Goal: Task Accomplishment & Management: Complete application form

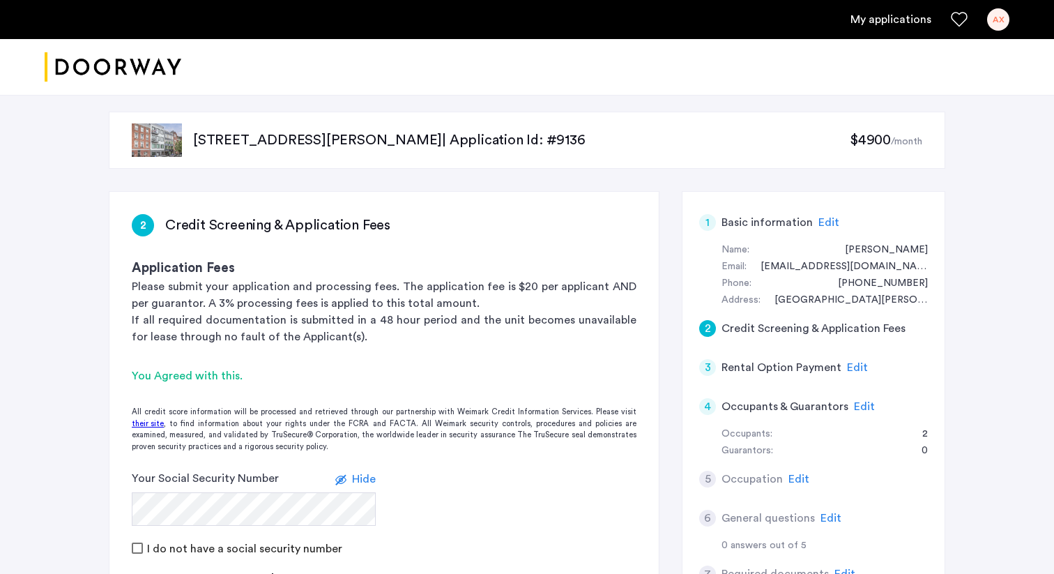
scroll to position [372, 0]
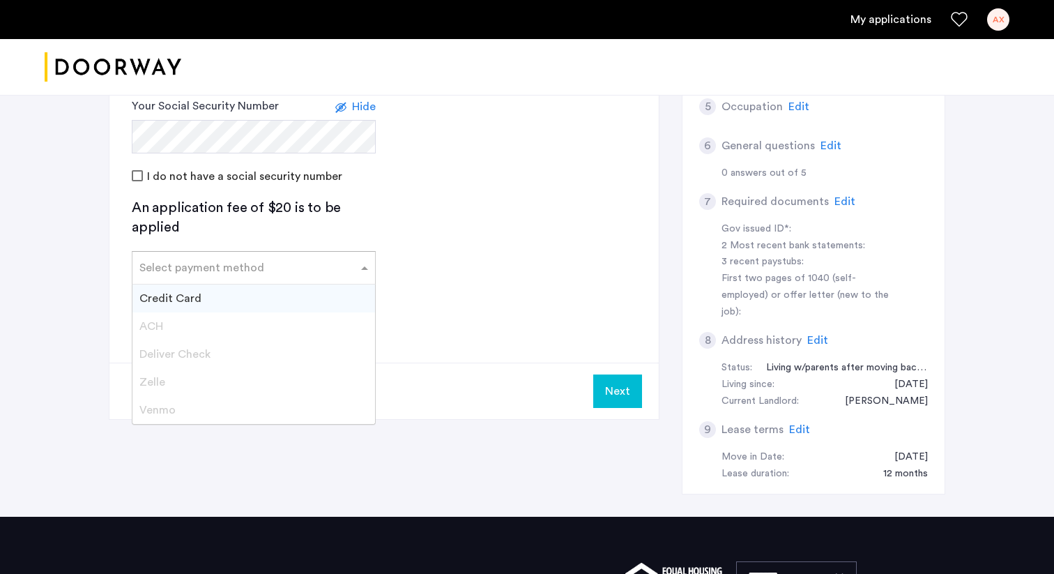
click at [291, 266] on input "text" at bounding box center [239, 265] width 201 height 10
click at [271, 303] on div "Credit Card" at bounding box center [253, 299] width 243 height 28
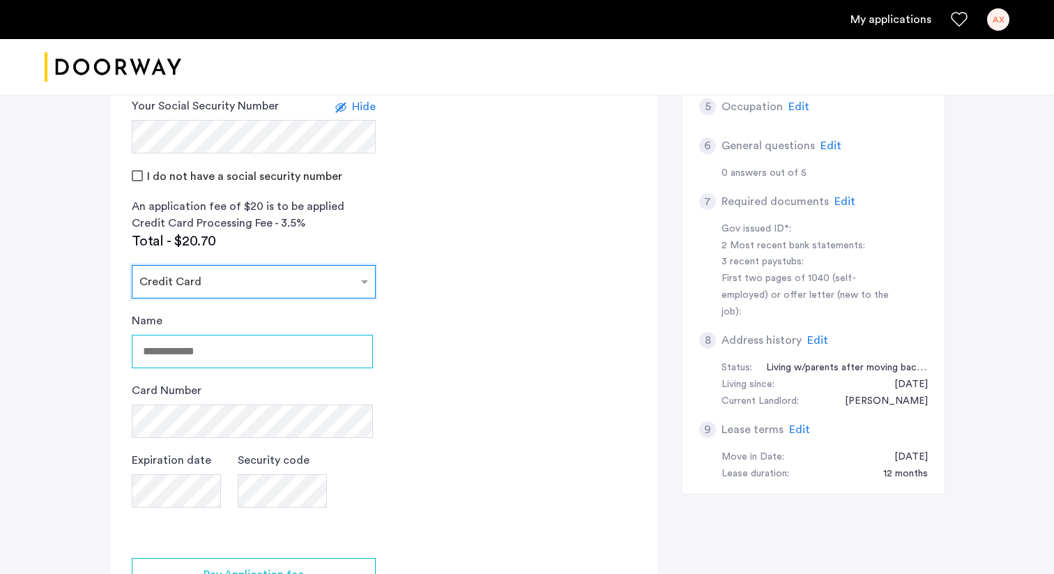
click at [254, 350] on input "Name" at bounding box center [252, 351] width 241 height 33
type input "*********"
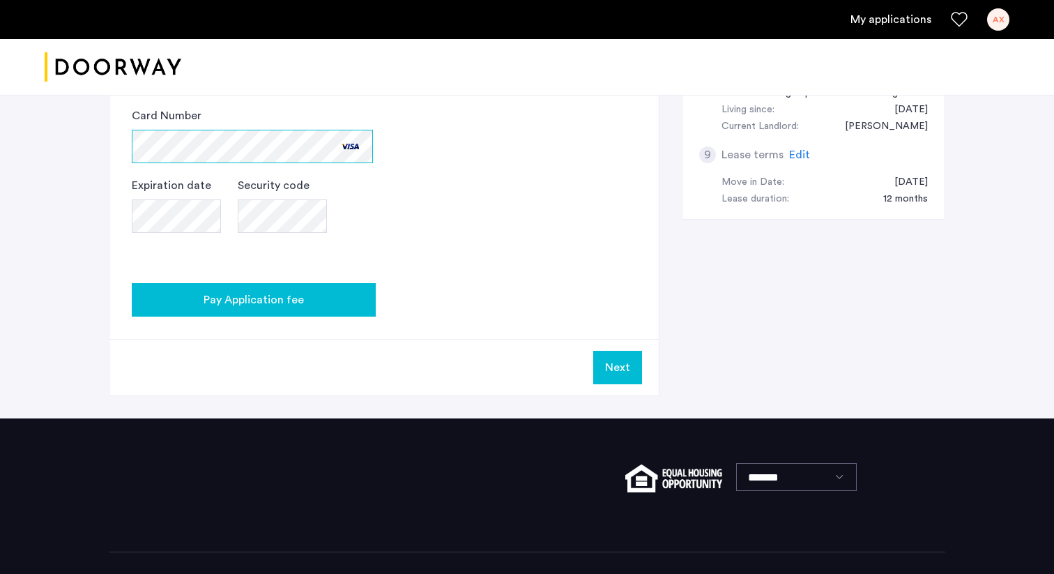
scroll to position [695, 0]
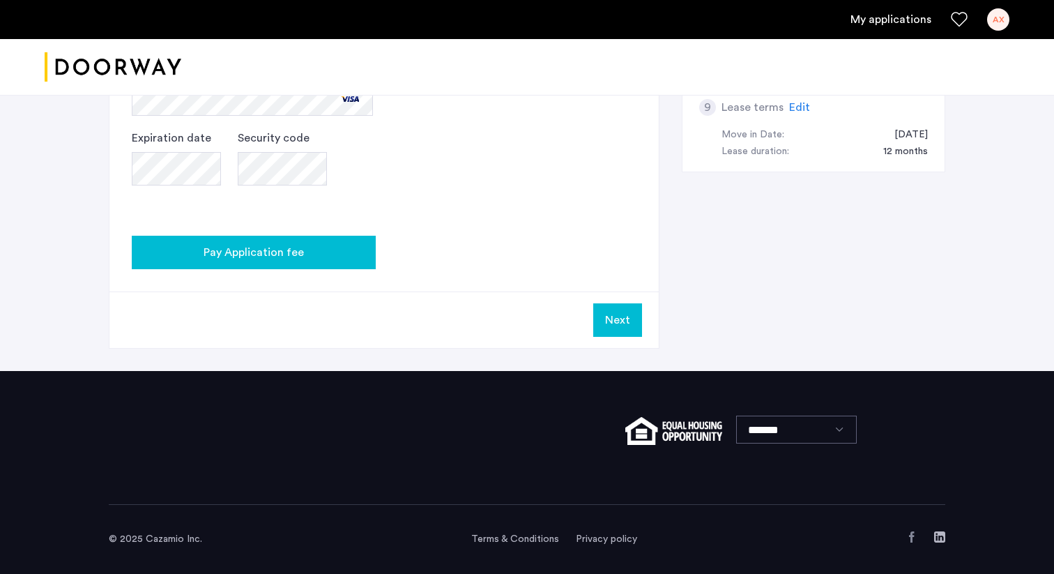
click at [270, 255] on span "Pay Application fee" at bounding box center [254, 252] width 100 height 17
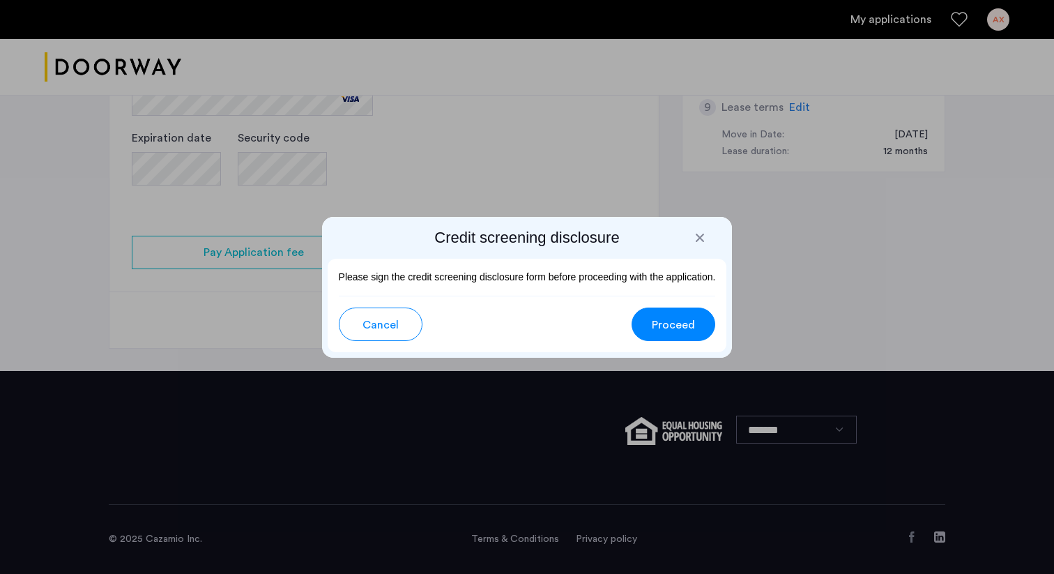
click at [674, 324] on span "Proceed" at bounding box center [673, 325] width 43 height 17
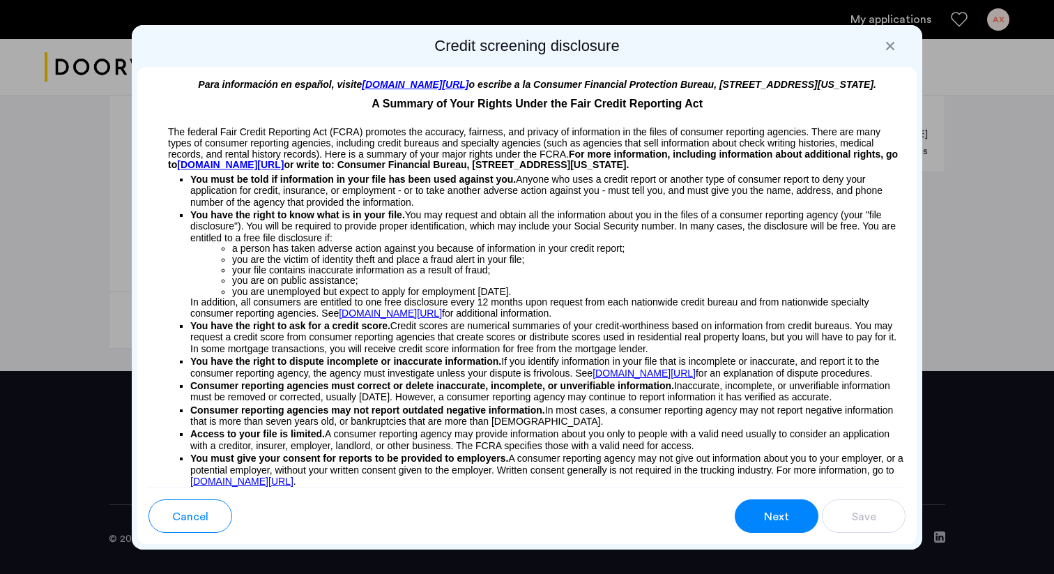
click at [802, 509] on button "Next" at bounding box center [777, 515] width 84 height 33
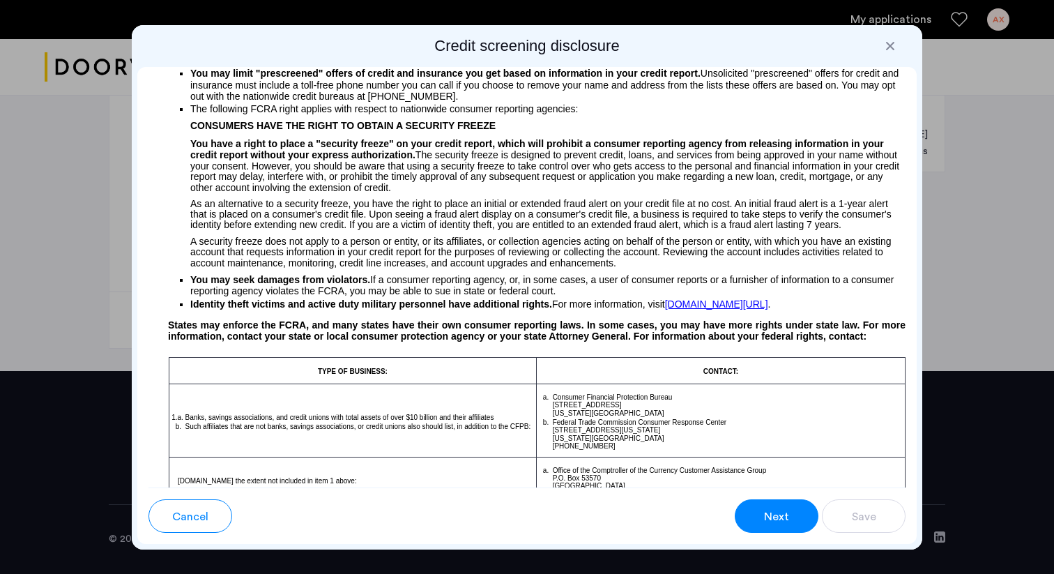
click at [802, 509] on button "Next" at bounding box center [777, 515] width 84 height 33
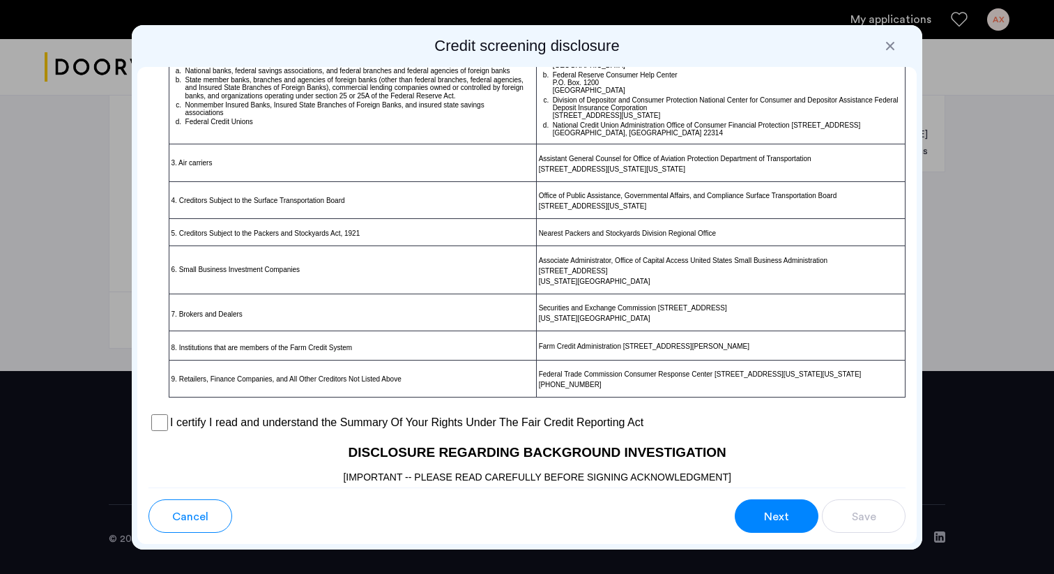
click at [802, 509] on button "Next" at bounding box center [777, 515] width 84 height 33
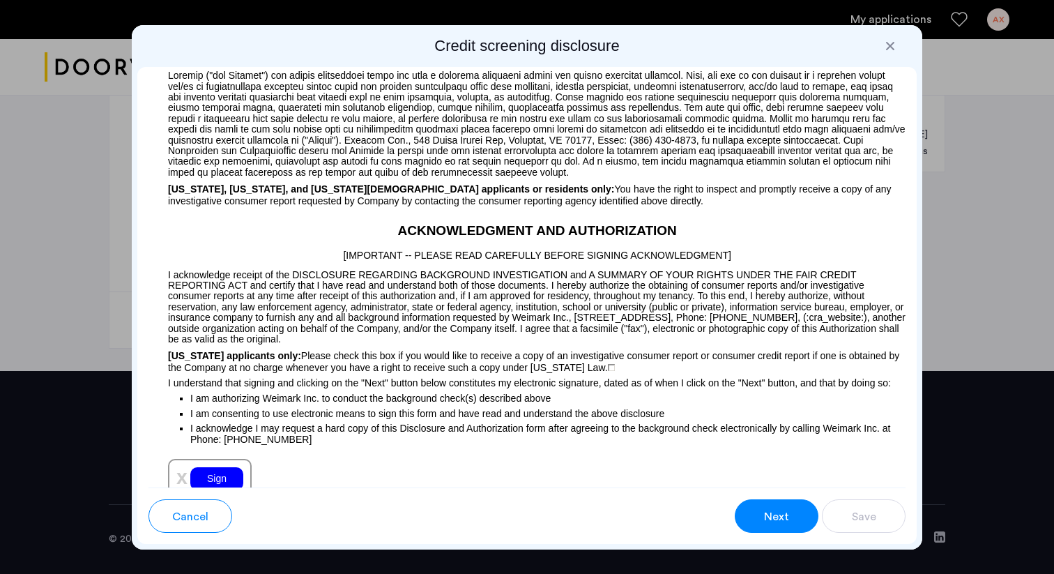
click at [802, 509] on button "Next" at bounding box center [777, 515] width 84 height 33
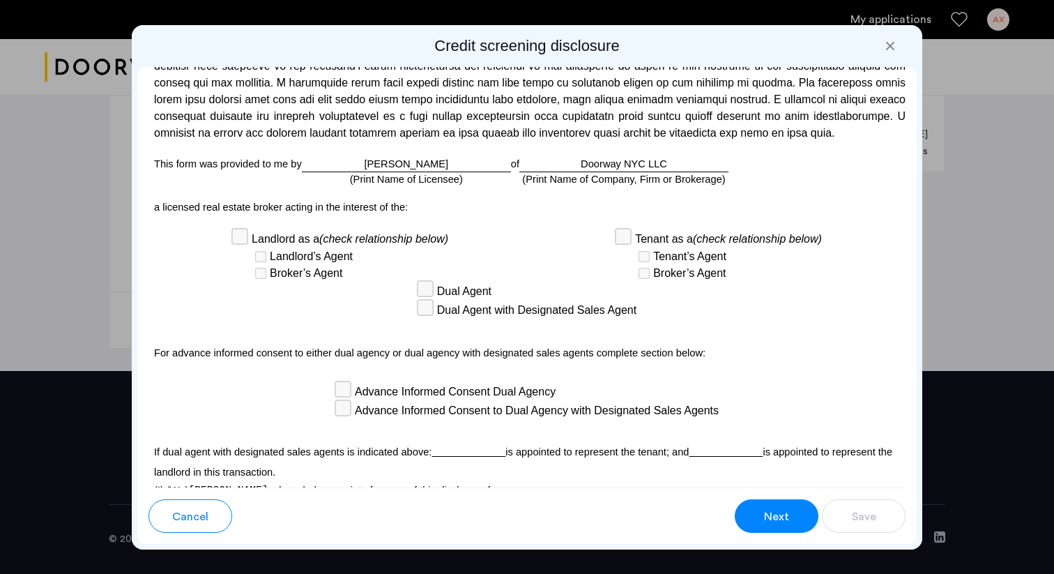
scroll to position [3977, 0]
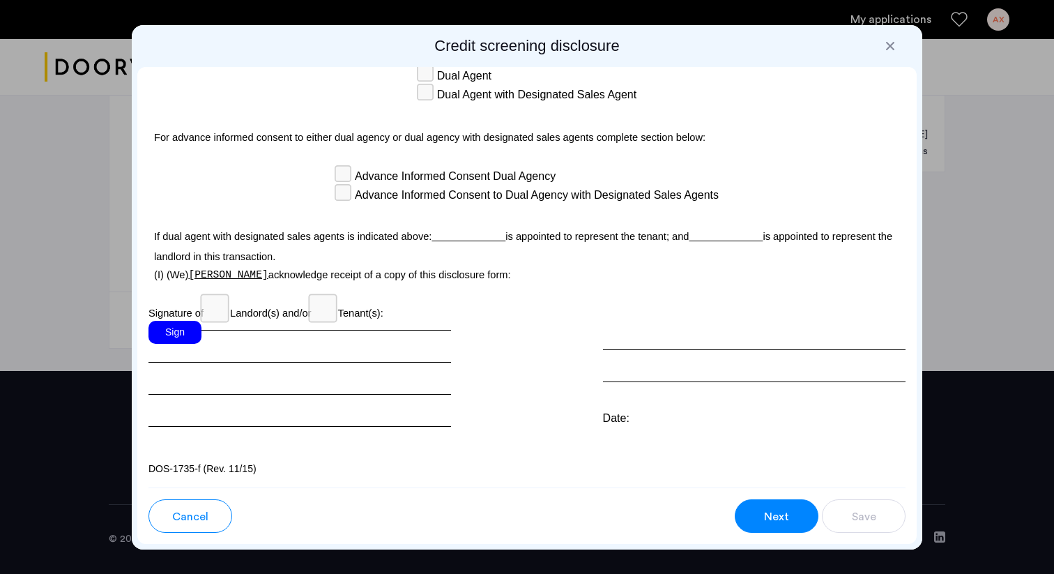
click at [171, 333] on div "Sign" at bounding box center [175, 332] width 53 height 23
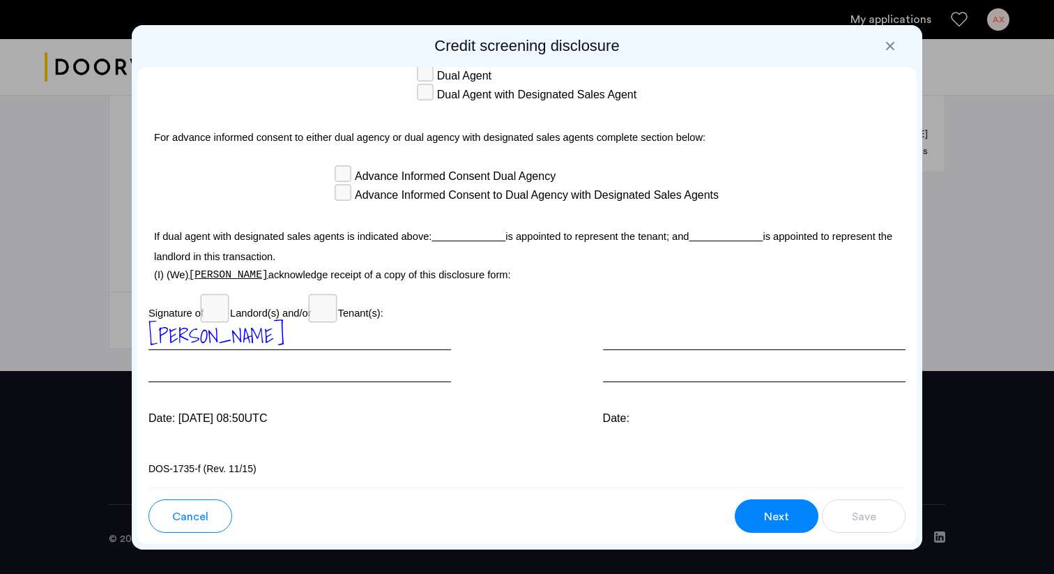
click at [185, 337] on span "[PERSON_NAME]" at bounding box center [217, 335] width 136 height 32
click at [204, 337] on span "[PERSON_NAME]" at bounding box center [217, 335] width 136 height 32
click at [789, 508] on span "Next" at bounding box center [776, 516] width 25 height 17
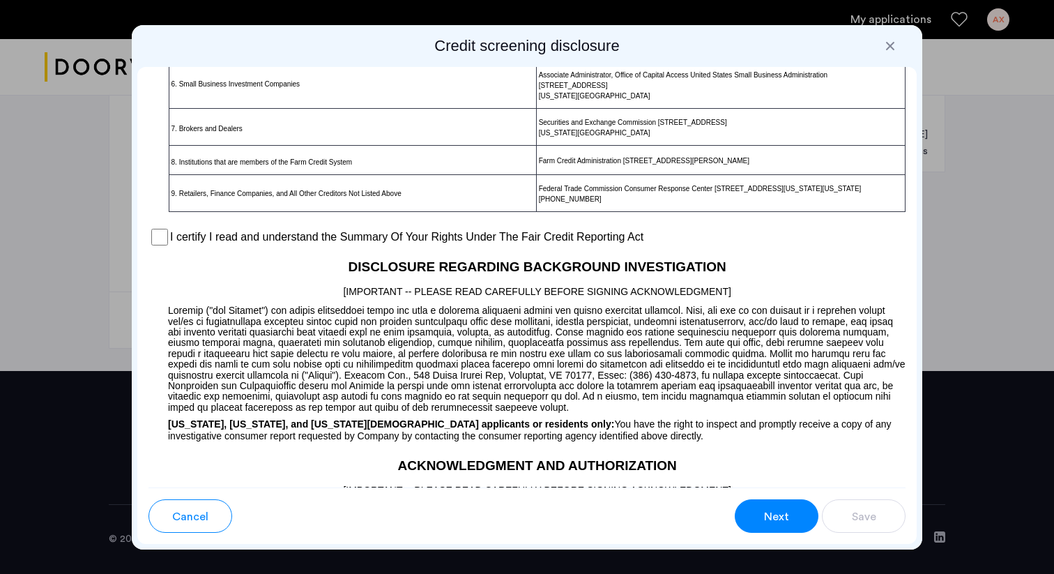
click at [789, 508] on span "Next" at bounding box center [776, 516] width 25 height 17
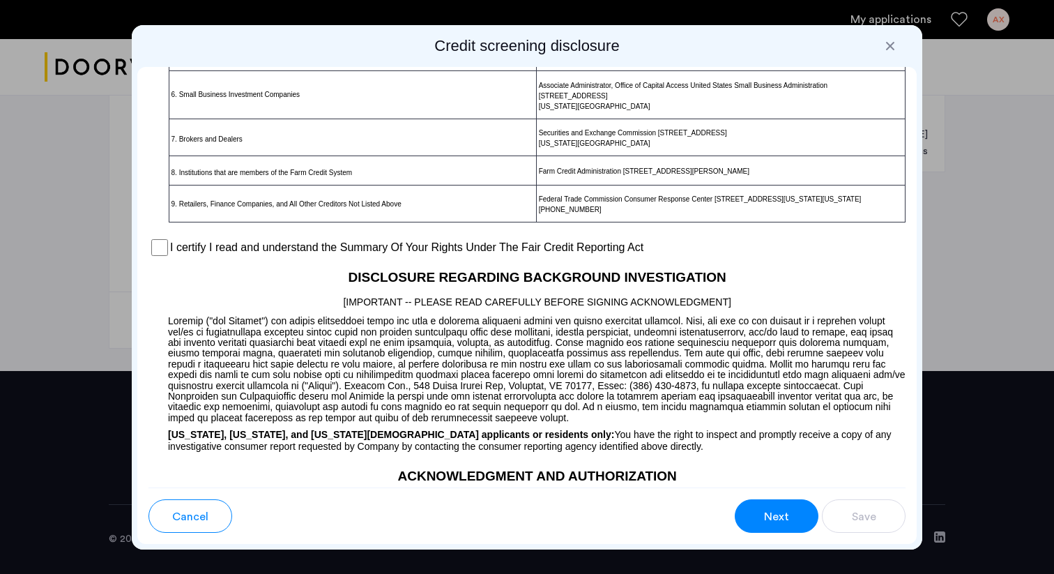
scroll to position [1013, 0]
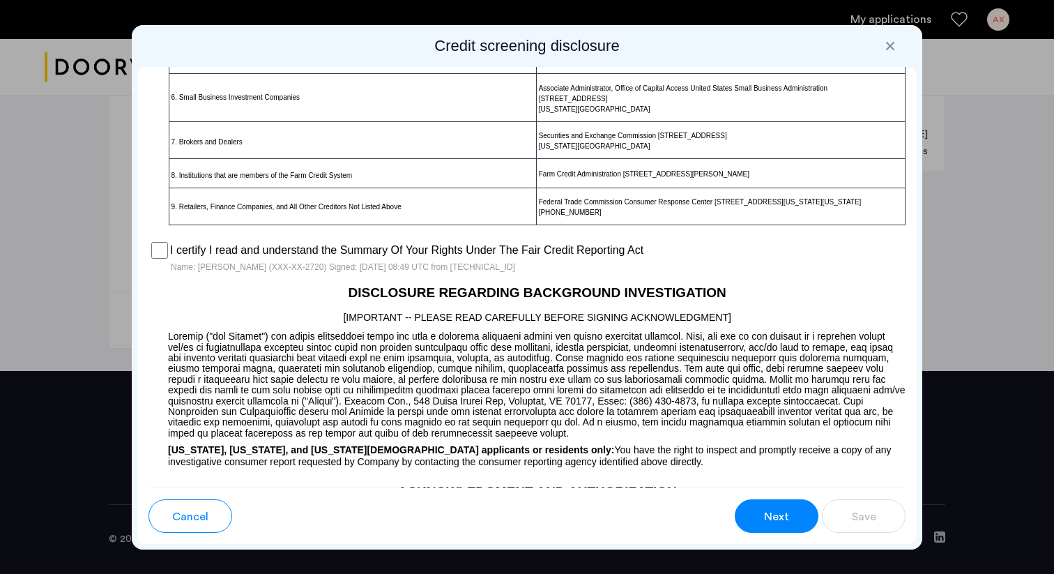
click at [786, 523] on span "Next" at bounding box center [776, 516] width 25 height 17
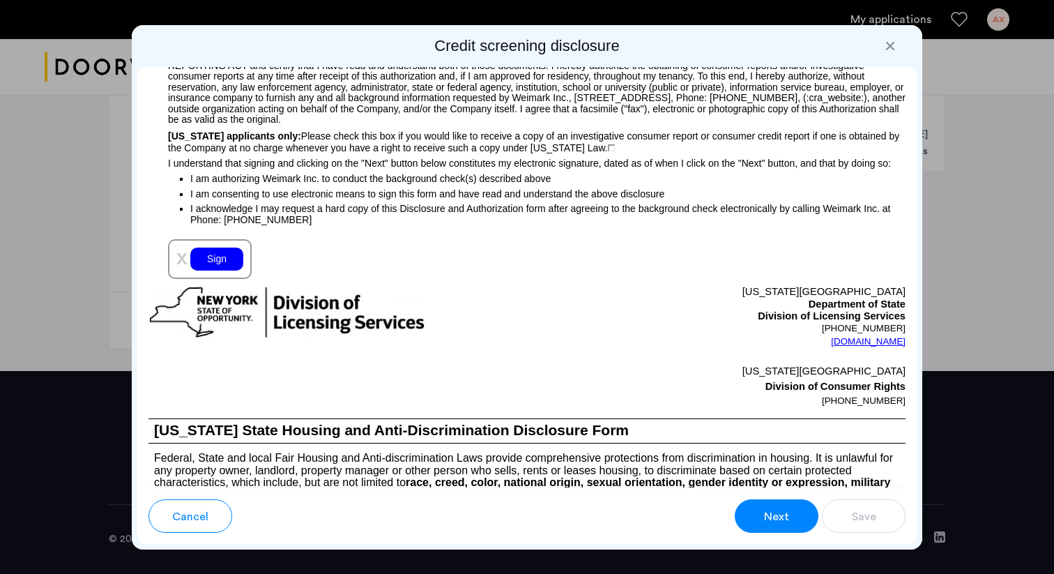
scroll to position [1502, 0]
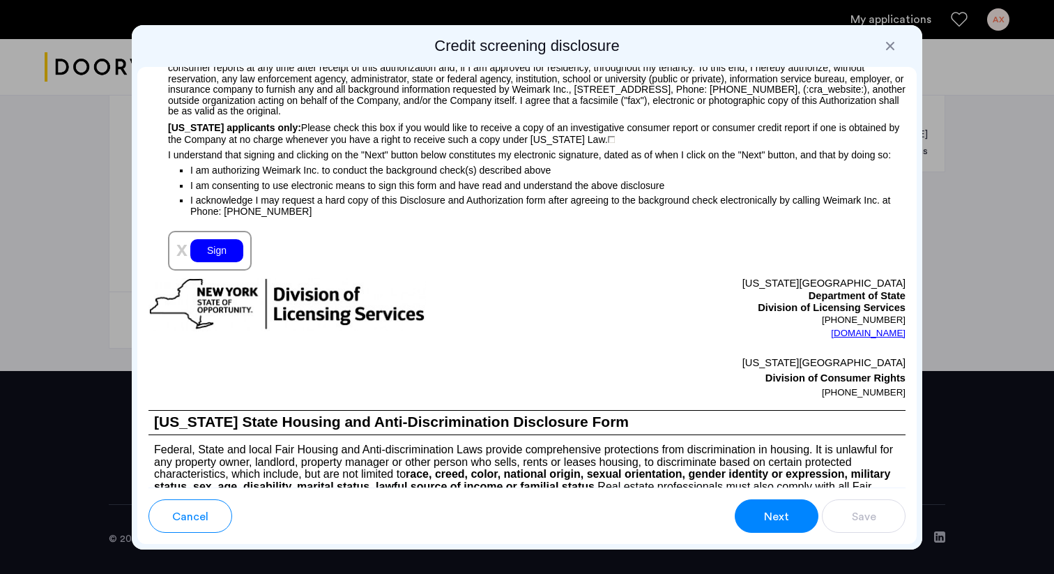
click at [222, 262] on div "Sign" at bounding box center [216, 250] width 53 height 23
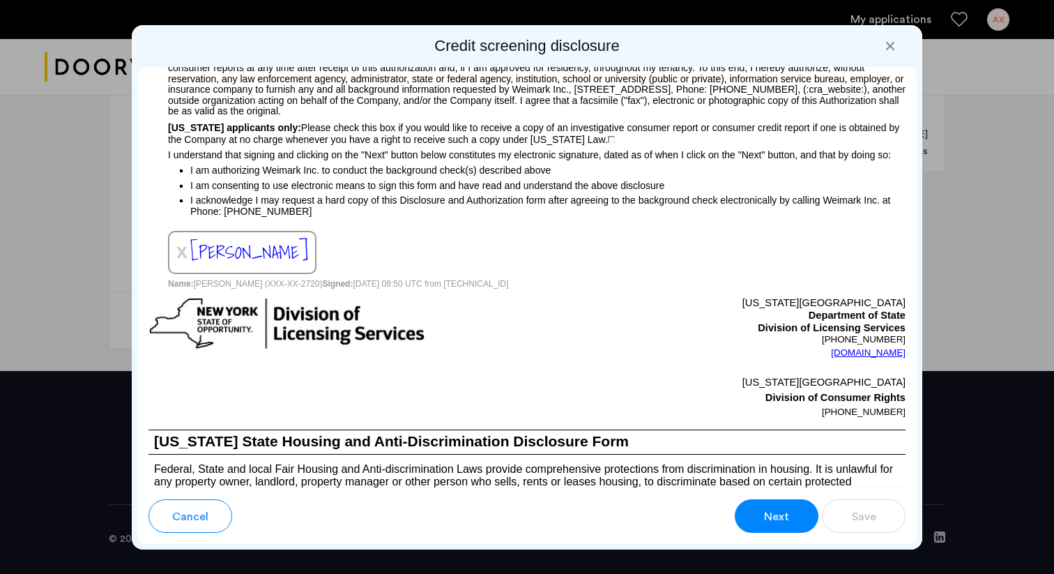
click at [796, 509] on button "Next" at bounding box center [777, 515] width 84 height 33
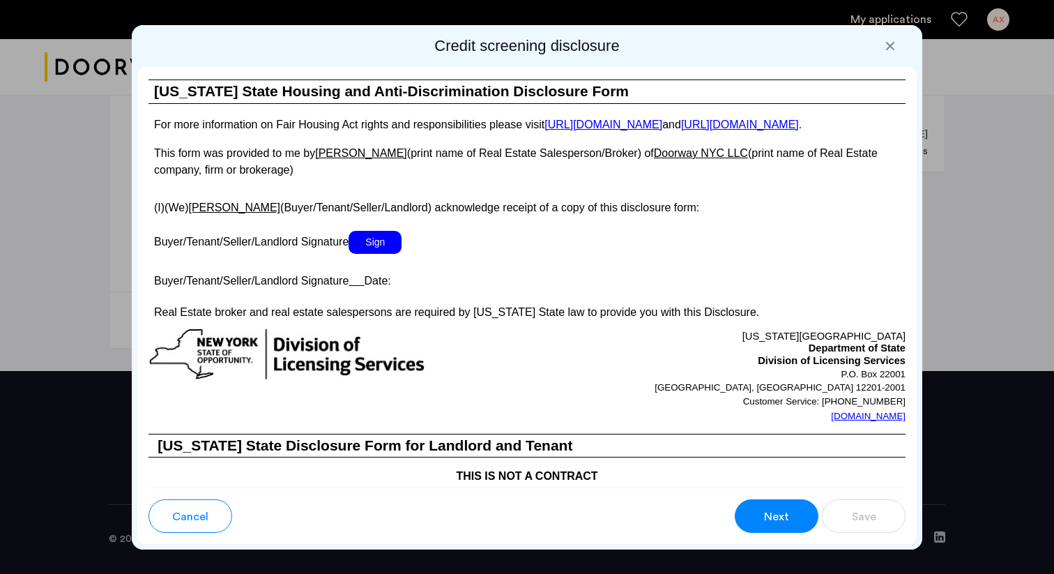
scroll to position [2513, 0]
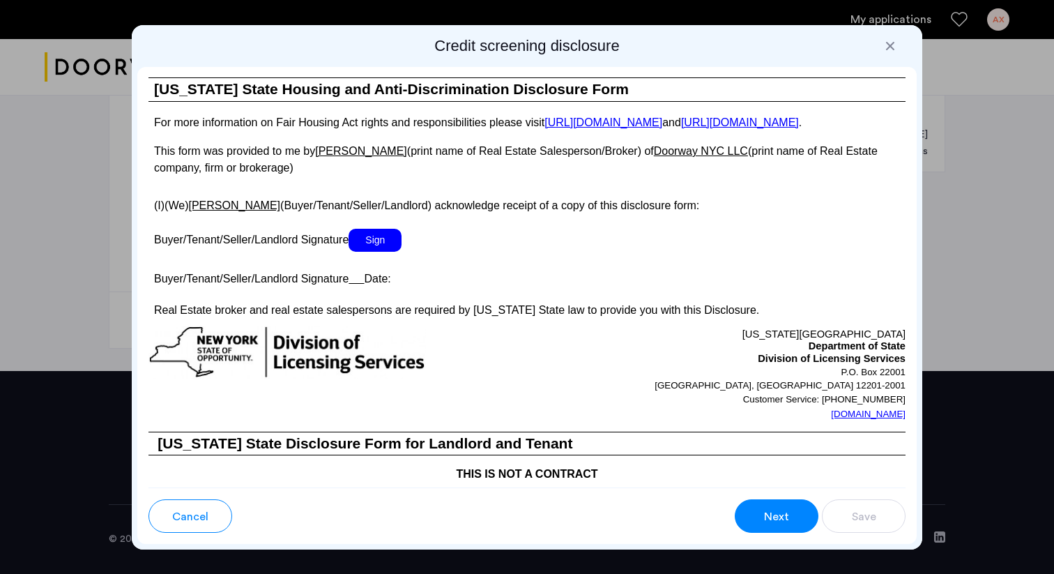
click at [372, 252] on span "Sign" at bounding box center [375, 240] width 53 height 23
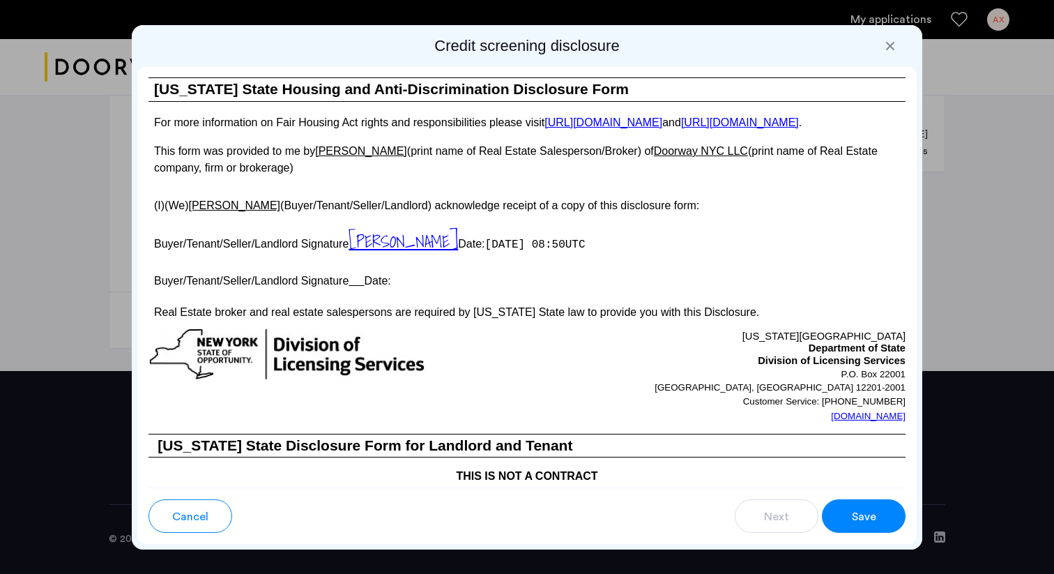
click at [843, 511] on button "Save" at bounding box center [864, 515] width 84 height 33
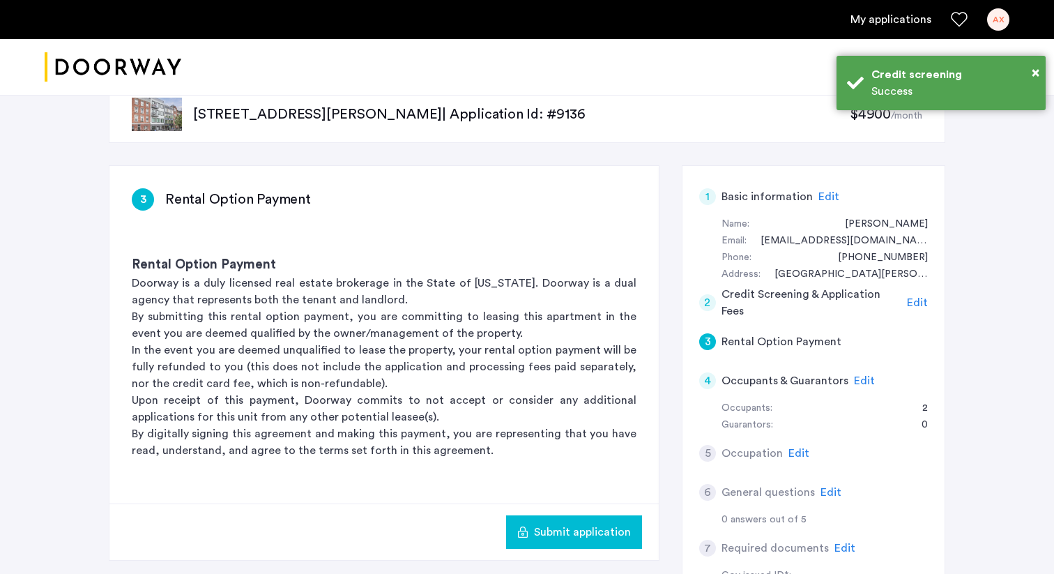
scroll to position [50, 0]
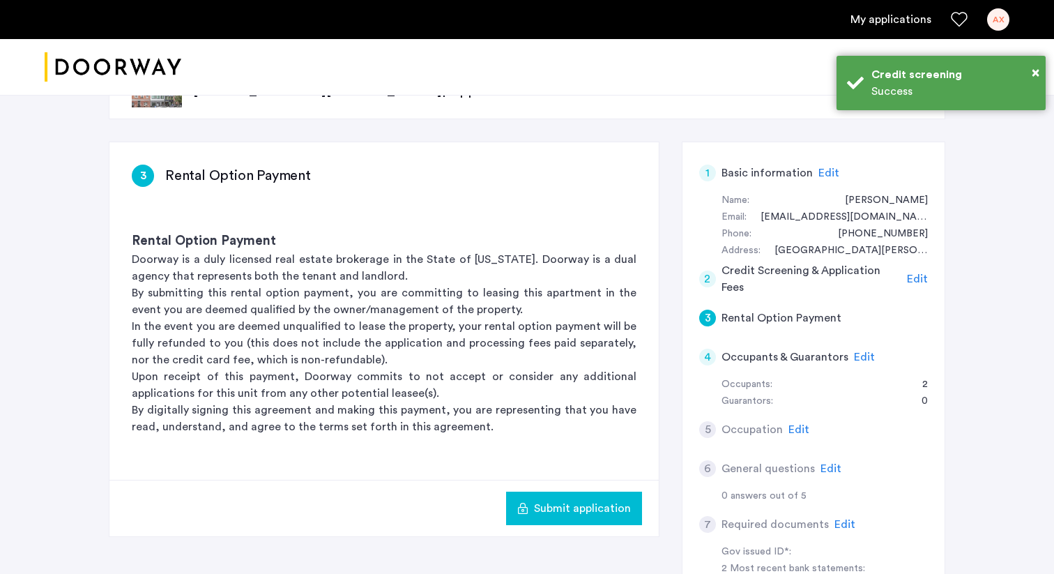
click at [550, 508] on span "Submit application" at bounding box center [582, 508] width 97 height 17
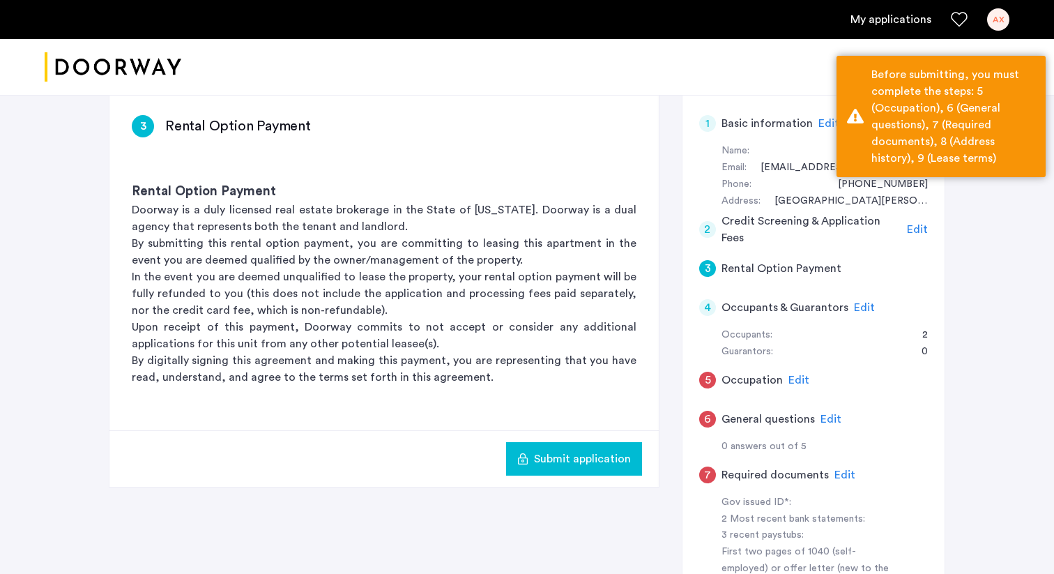
scroll to position [128, 0]
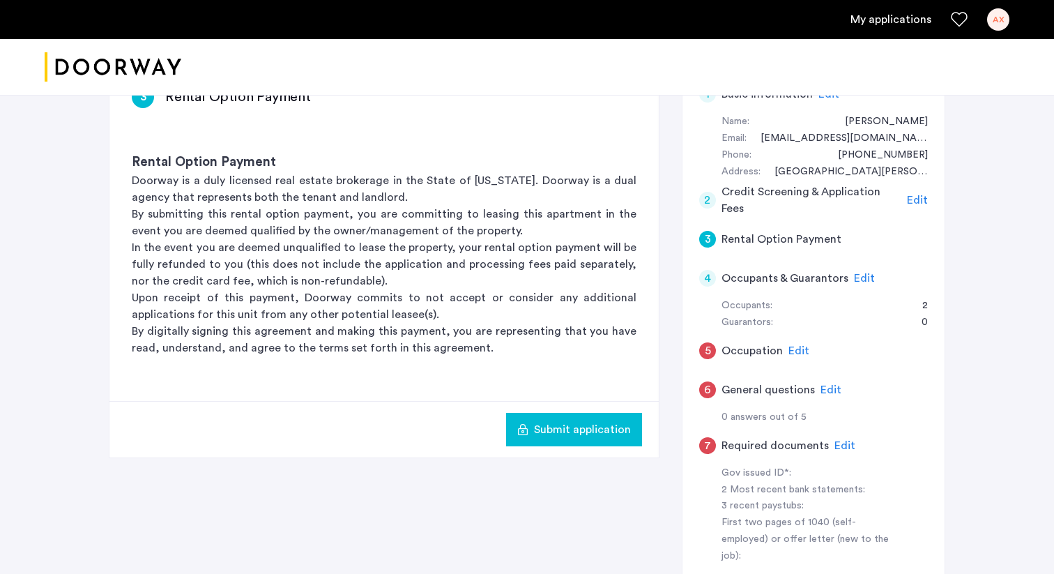
click at [795, 351] on span "Edit" at bounding box center [799, 350] width 21 height 11
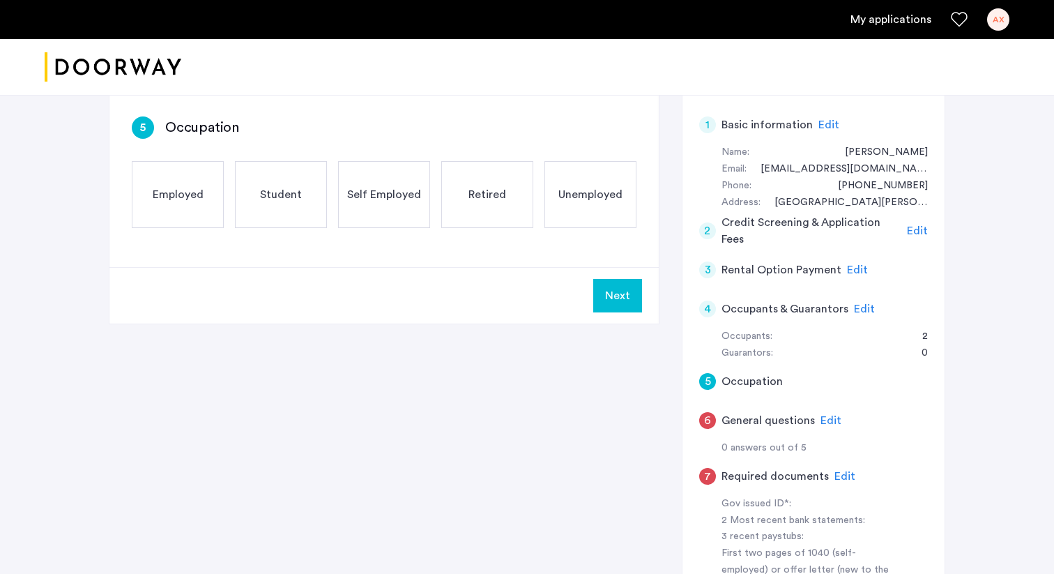
scroll to position [87, 0]
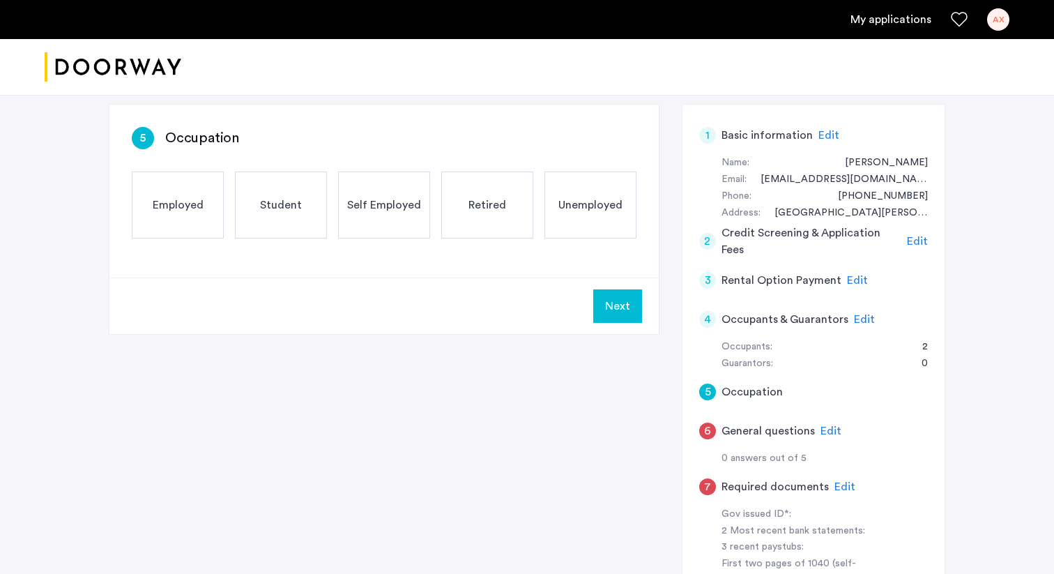
click at [184, 222] on div "Employed" at bounding box center [178, 205] width 92 height 67
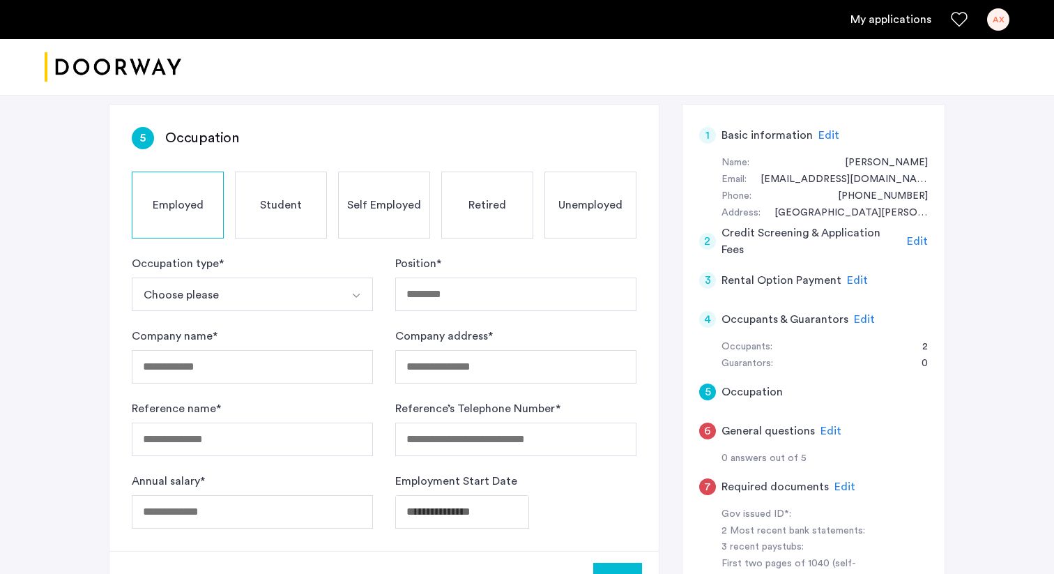
click at [238, 284] on button "Choose please" at bounding box center [236, 294] width 208 height 33
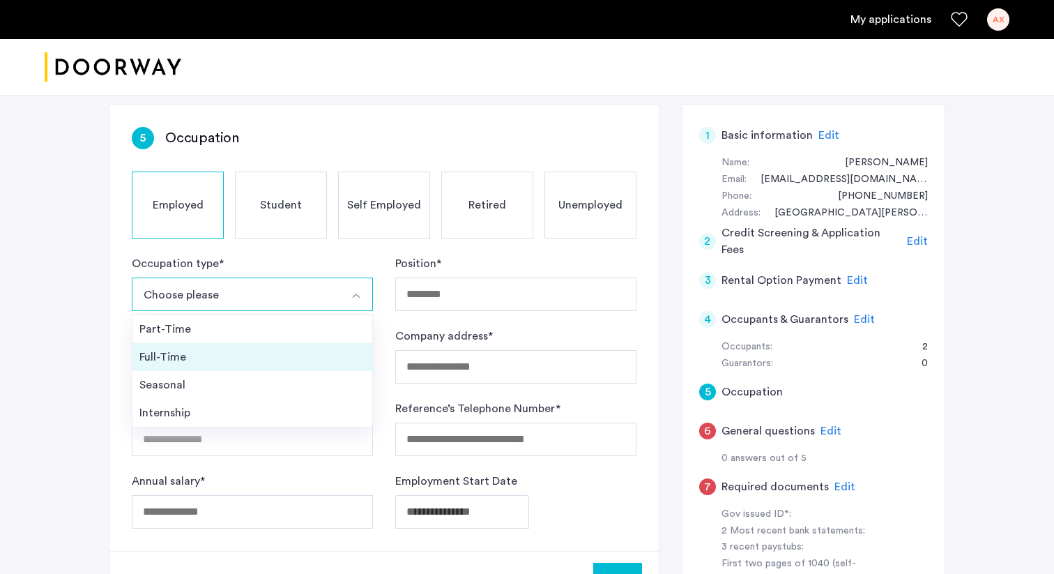
click at [222, 361] on div "Full-Time" at bounding box center [252, 357] width 226 height 17
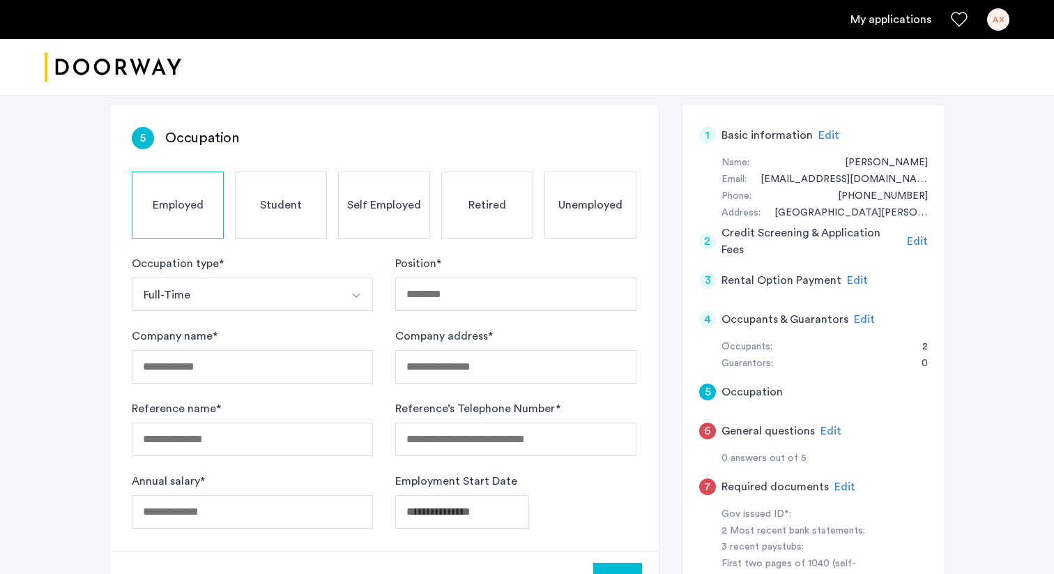
click at [488, 257] on div "Position *" at bounding box center [515, 283] width 241 height 56
click at [469, 285] on input "Position *" at bounding box center [515, 294] width 241 height 33
type input "**********"
click at [285, 373] on input "Company name *" at bounding box center [252, 366] width 241 height 33
type input "**********"
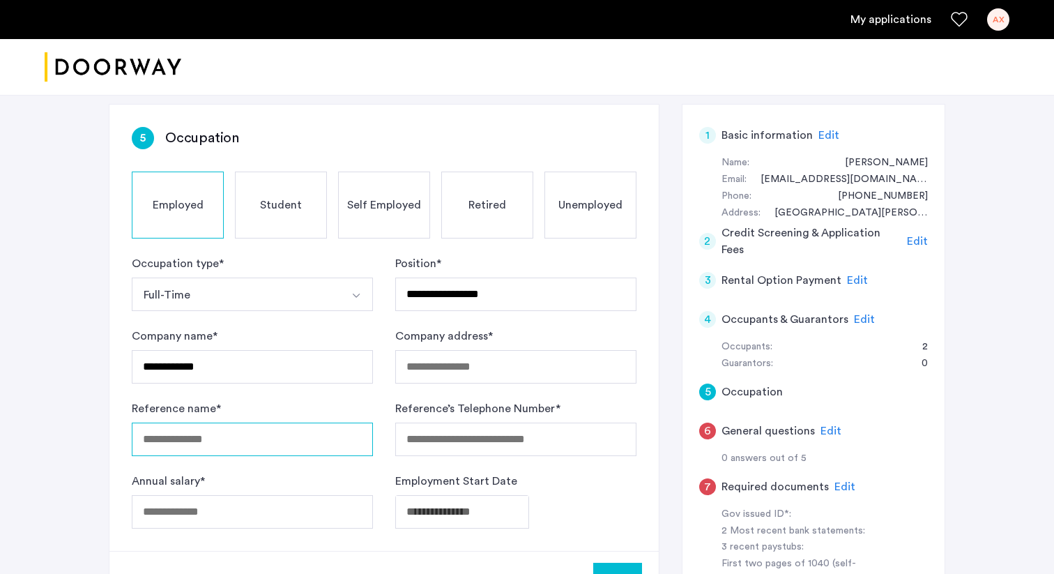
click at [245, 446] on input "Reference name *" at bounding box center [252, 439] width 241 height 33
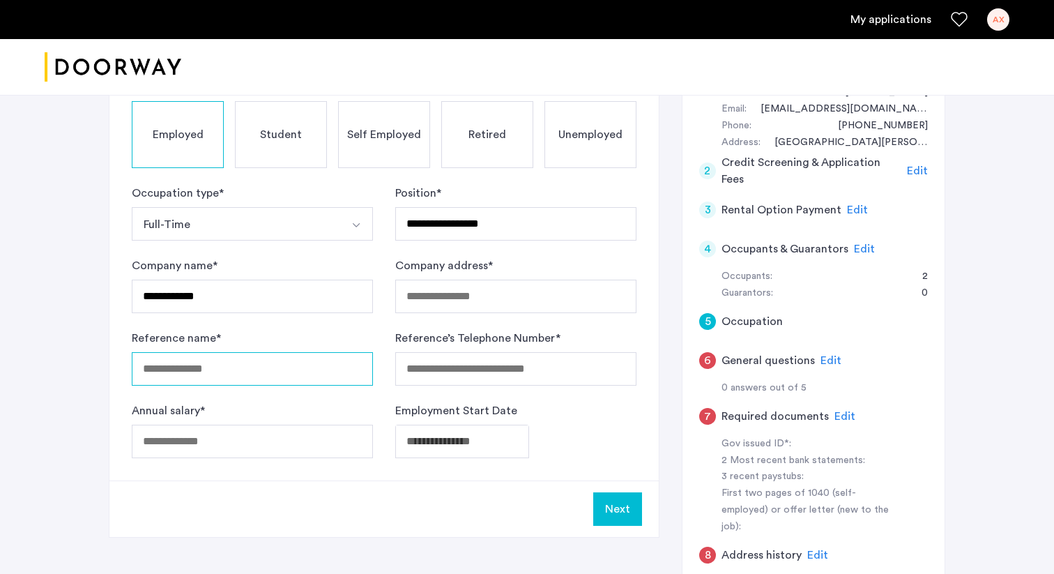
scroll to position [273, 0]
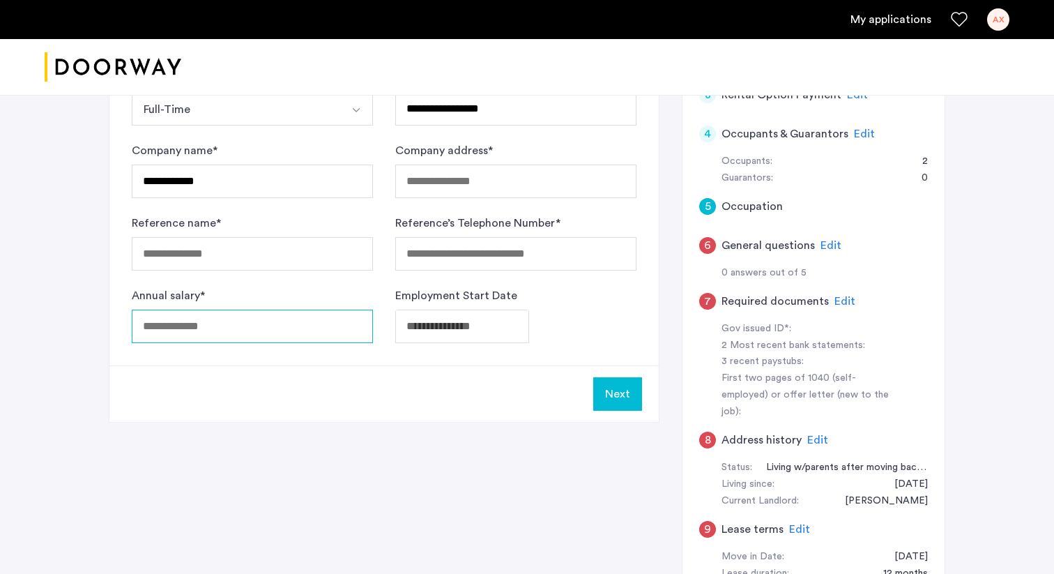
click at [251, 326] on div "Annual salary *" at bounding box center [252, 315] width 241 height 56
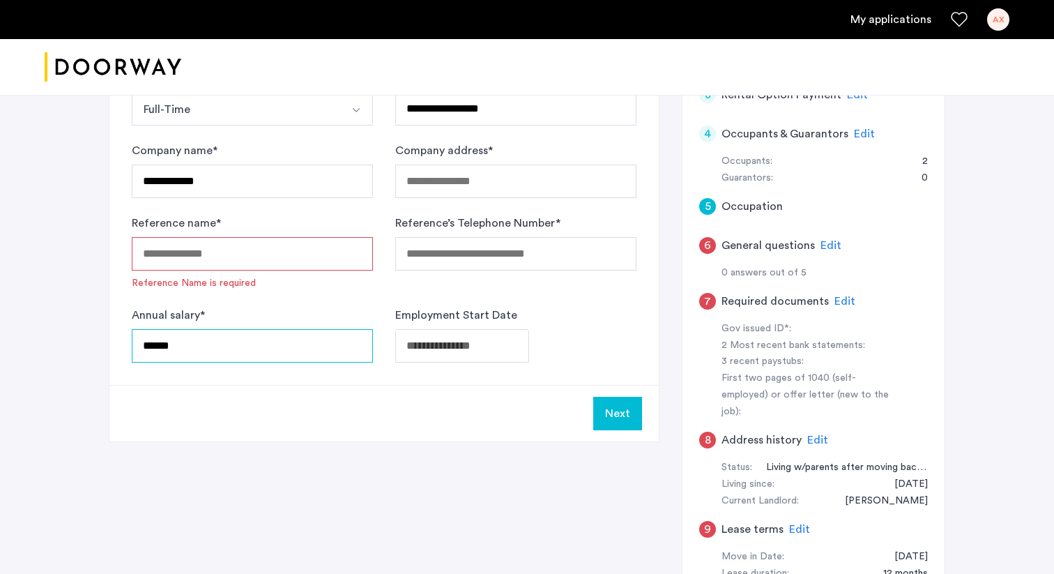
type input "******"
click at [282, 259] on input "Reference name *" at bounding box center [252, 253] width 241 height 33
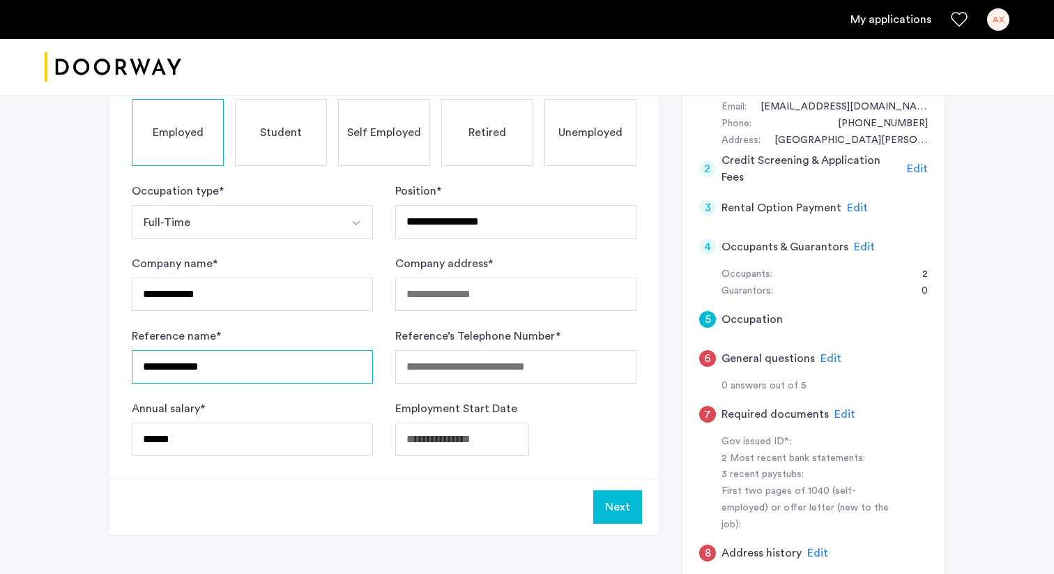
scroll to position [154, 0]
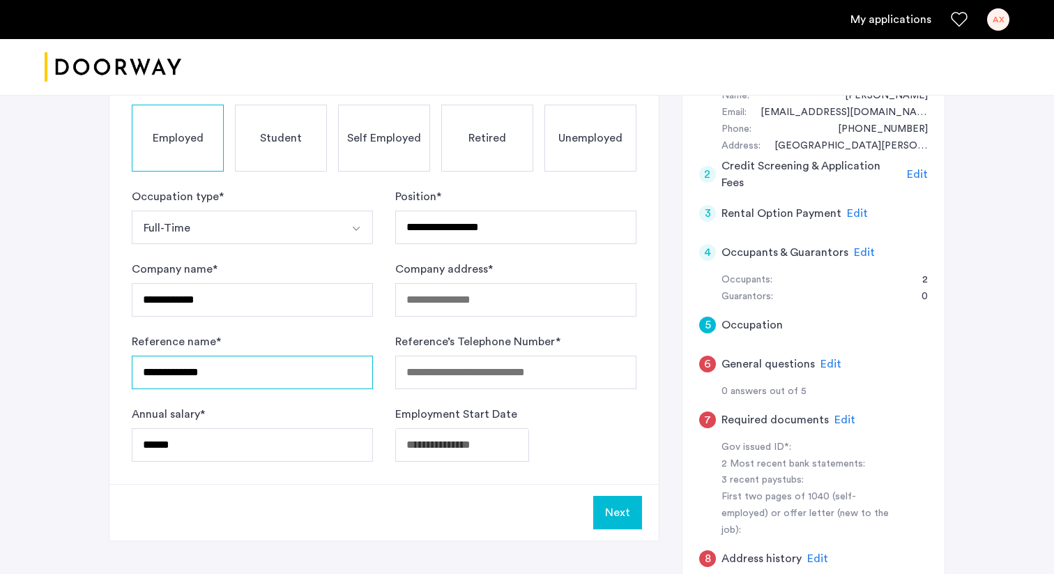
type input "**********"
click at [450, 372] on input "Reference’s Telephone Number *" at bounding box center [515, 372] width 241 height 33
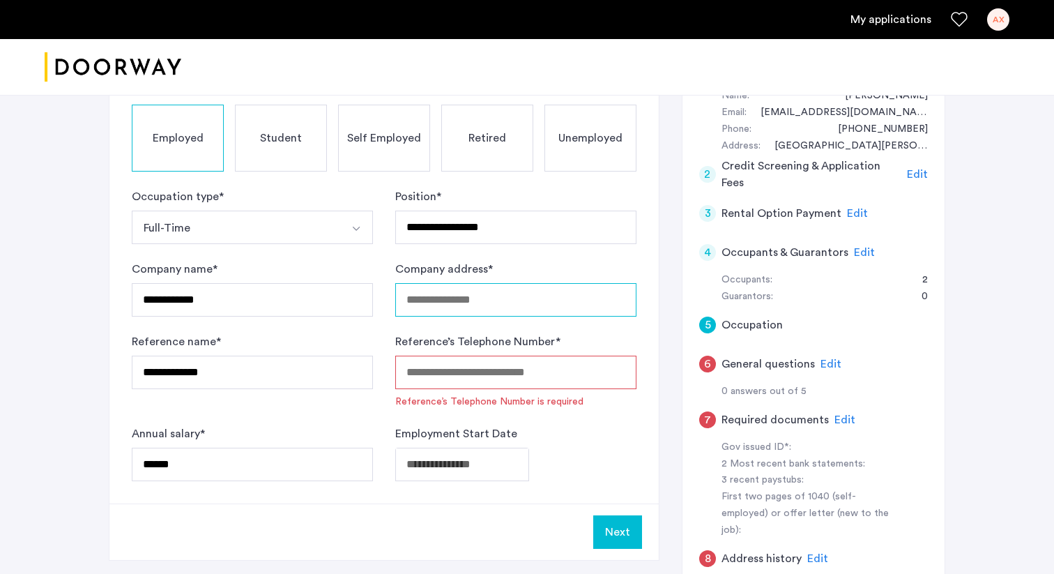
click at [436, 305] on input "Company address *" at bounding box center [515, 299] width 241 height 33
paste input "**********"
type input "**********"
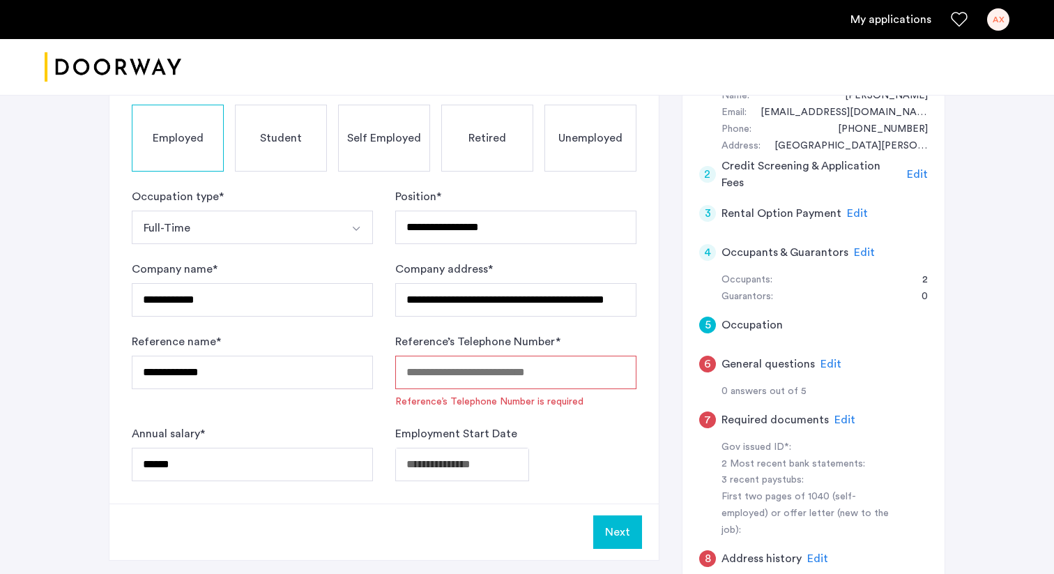
scroll to position [0, 0]
click at [433, 368] on input "Reference’s Telephone Number *" at bounding box center [515, 372] width 241 height 33
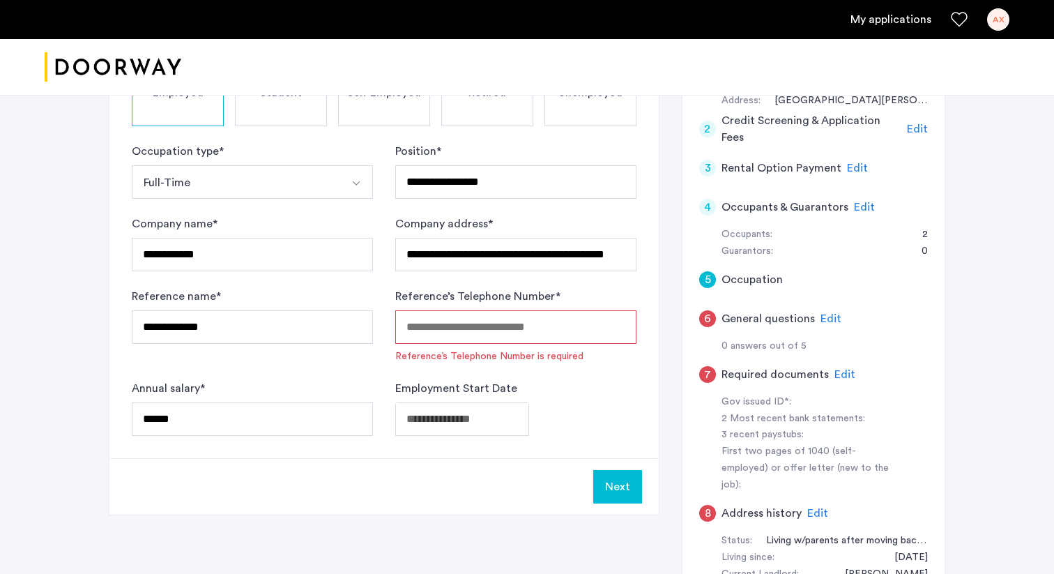
click at [422, 494] on div "Next" at bounding box center [383, 486] width 549 height 56
click at [470, 374] on body "**********" at bounding box center [527, 88] width 1054 height 574
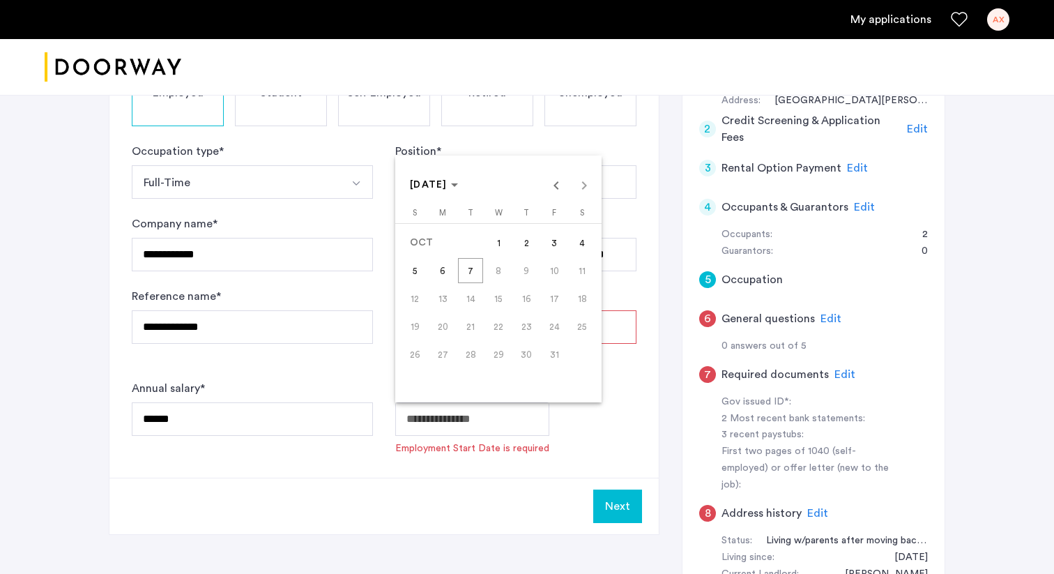
click at [584, 176] on div "[DATE] [DATE]" at bounding box center [498, 185] width 199 height 28
click at [584, 187] on div "[DATE] [DATE]" at bounding box center [498, 185] width 199 height 28
click at [586, 187] on div "[DATE] [DATE]" at bounding box center [498, 185] width 199 height 28
click at [583, 187] on div "[DATE] [DATE]" at bounding box center [498, 185] width 199 height 28
click at [443, 271] on span "6" at bounding box center [442, 270] width 25 height 25
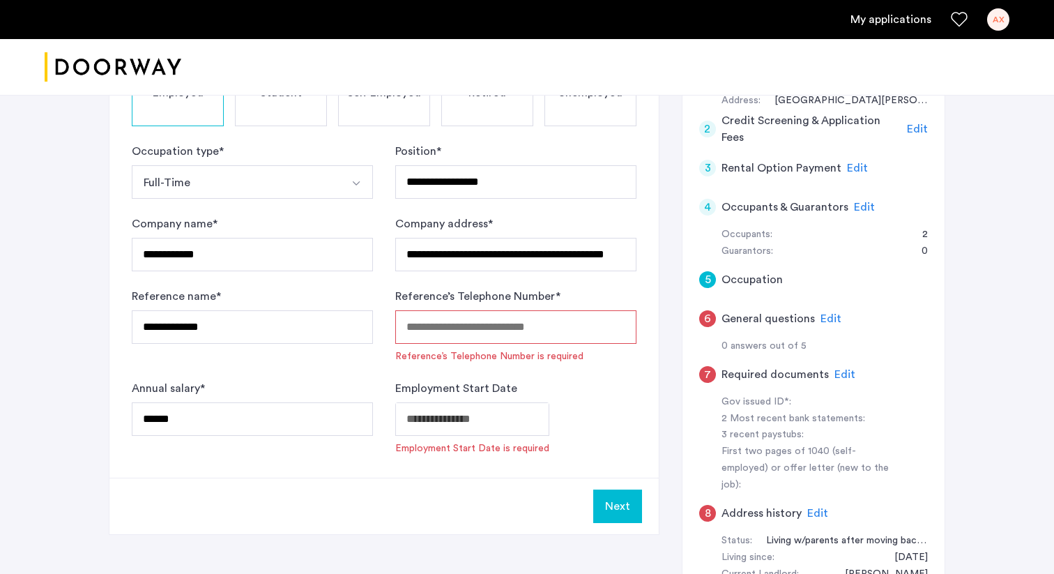
type input "**********"
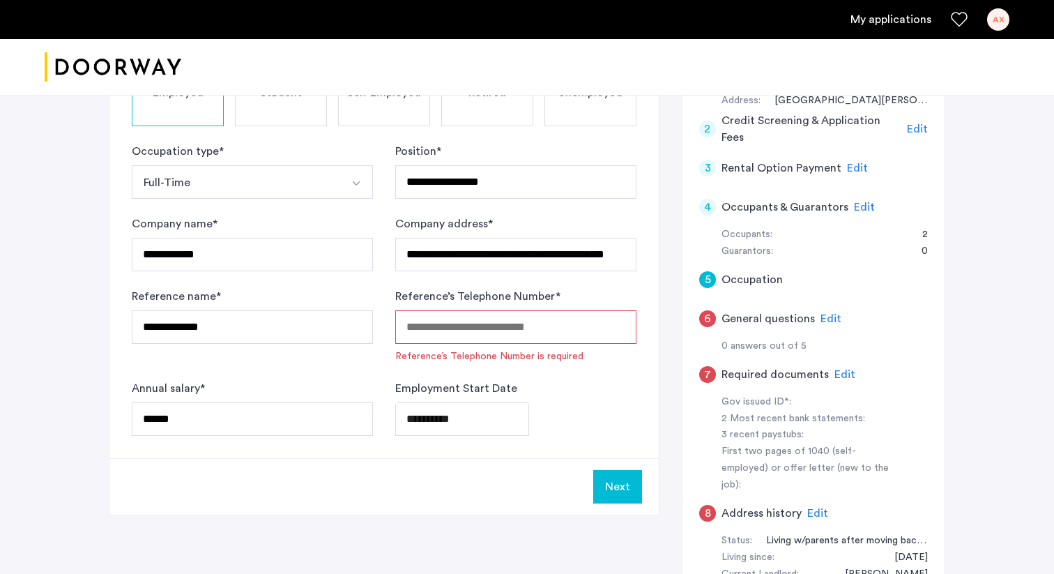
click at [524, 331] on input "Reference’s Telephone Number *" at bounding box center [515, 326] width 241 height 33
type input "*"
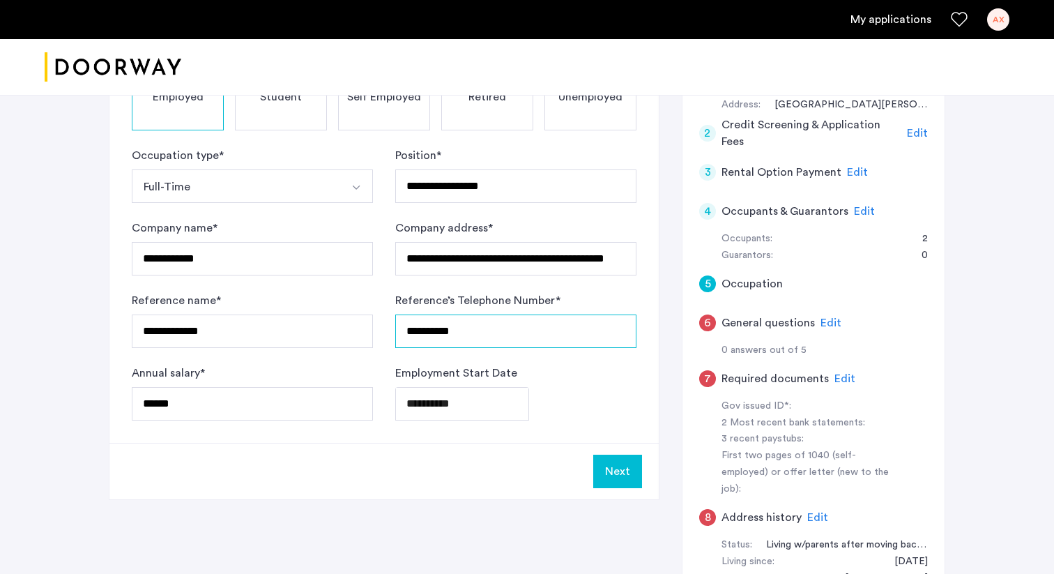
scroll to position [199, 0]
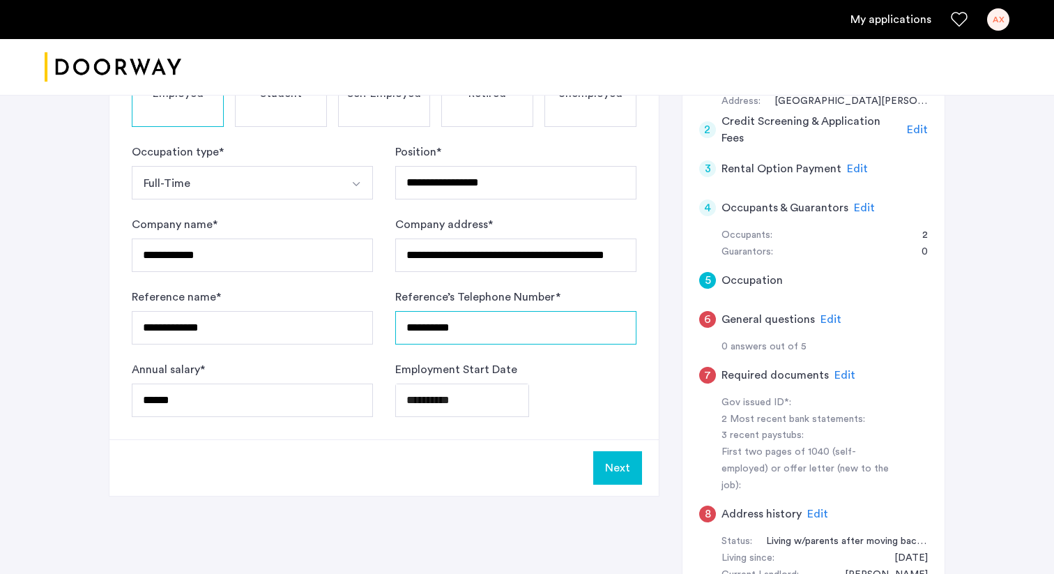
type input "**********"
click at [626, 473] on button "Next" at bounding box center [617, 467] width 49 height 33
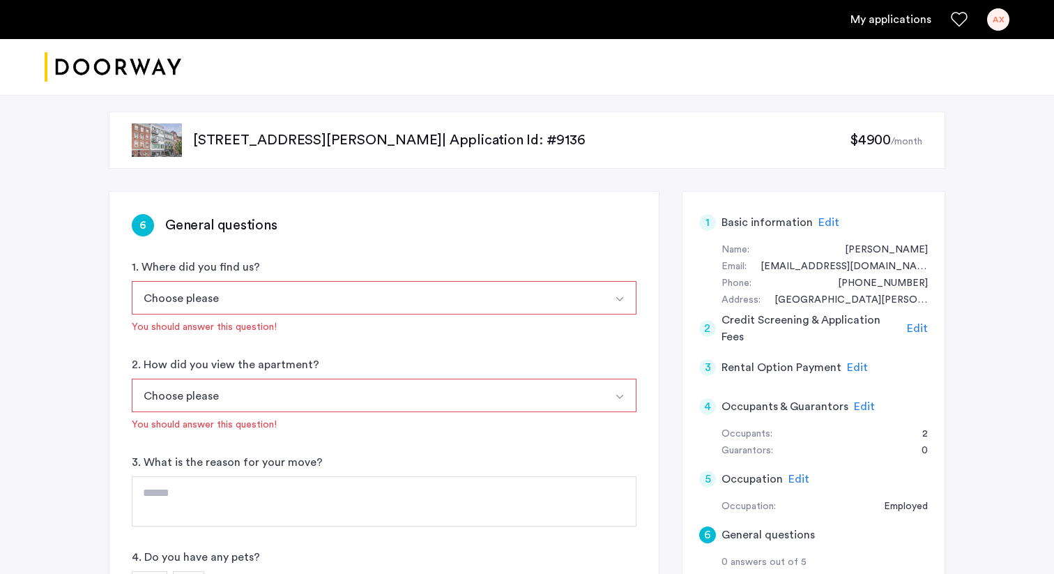
click at [374, 293] on button "Choose please" at bounding box center [368, 297] width 472 height 33
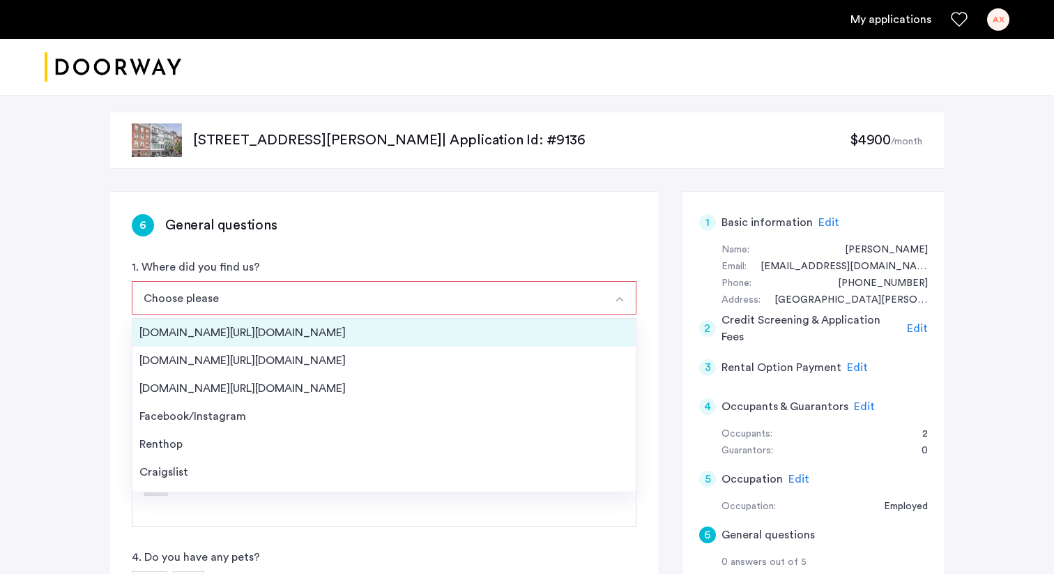
click at [343, 324] on div "[DOMAIN_NAME][URL][DOMAIN_NAME]" at bounding box center [384, 332] width 490 height 17
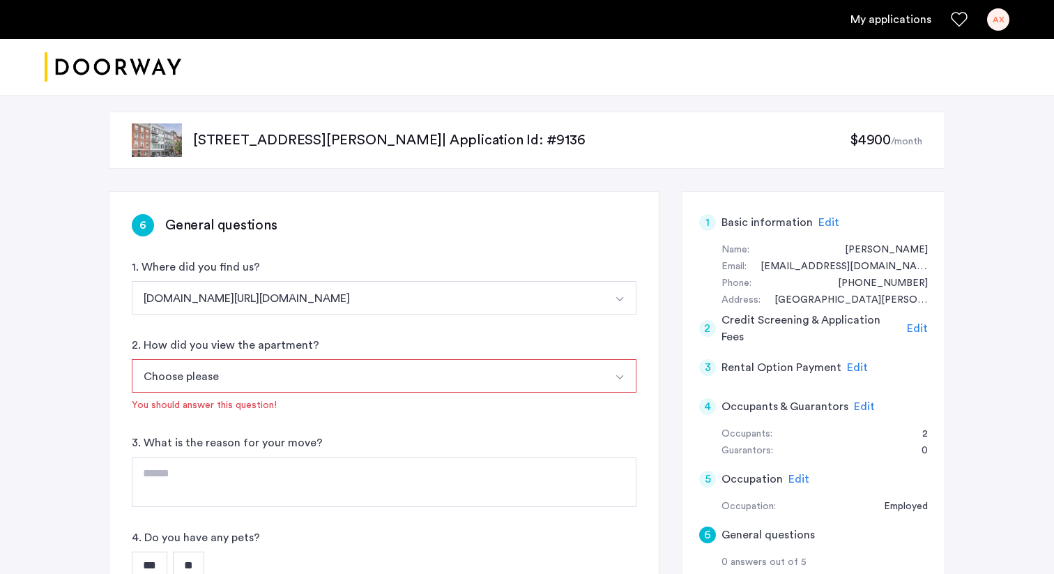
click at [321, 381] on button "Choose please" at bounding box center [368, 375] width 472 height 33
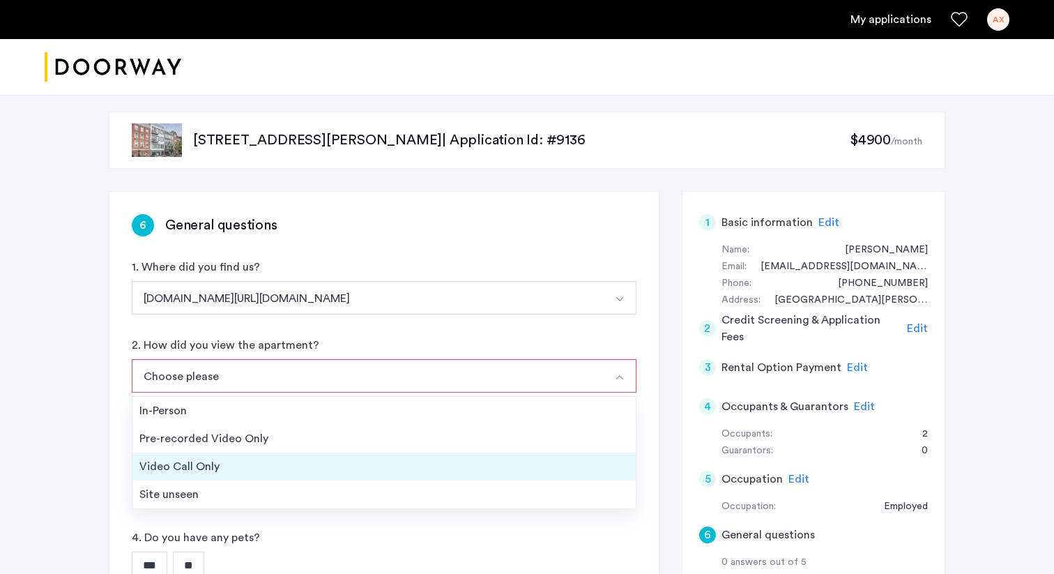
click at [286, 473] on div "Video Call Only" at bounding box center [384, 466] width 490 height 17
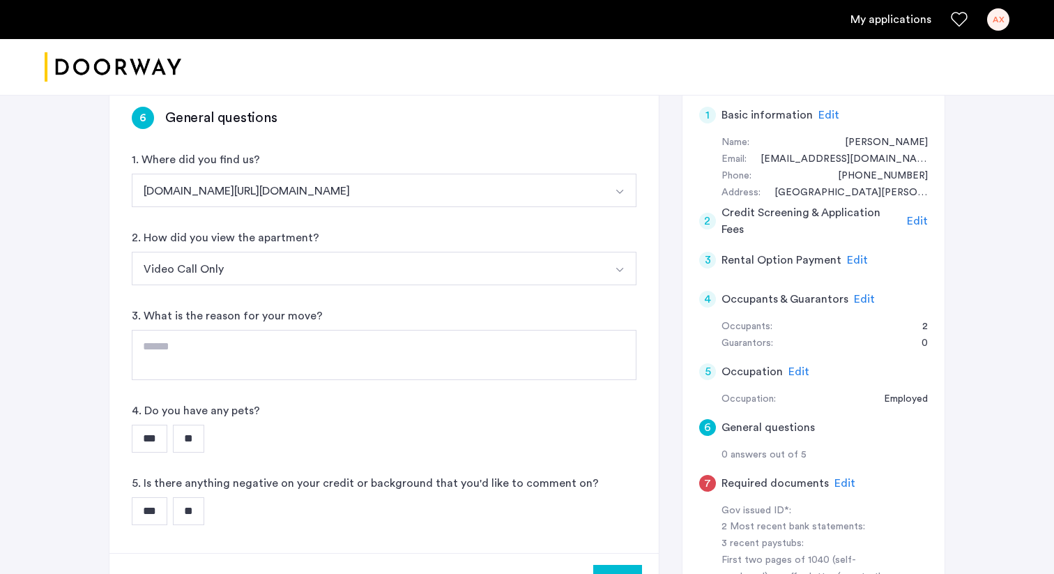
scroll to position [156, 0]
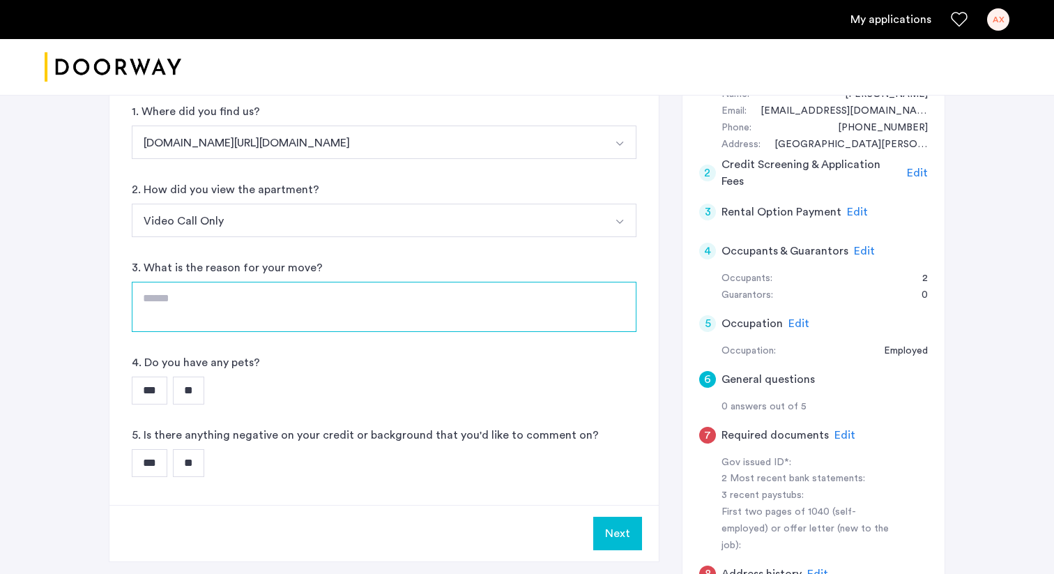
click at [343, 323] on textarea at bounding box center [384, 307] width 505 height 50
type textarea "*"
type textarea "**********"
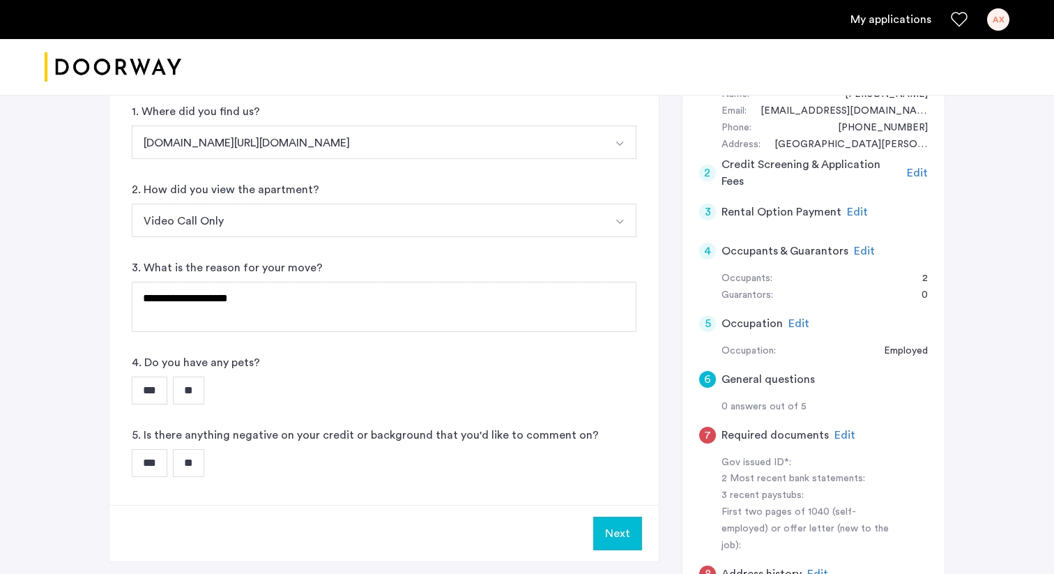
click at [199, 388] on input "**" at bounding box center [188, 391] width 31 height 28
click at [207, 478] on div "**********" at bounding box center [383, 270] width 549 height 469
click at [204, 469] on input "**" at bounding box center [188, 463] width 31 height 28
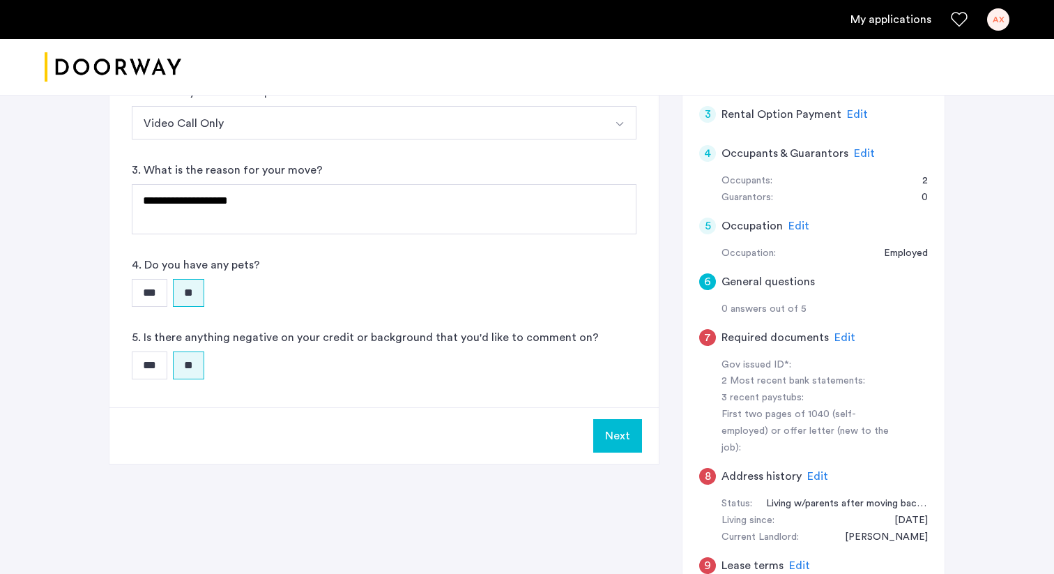
click at [622, 444] on button "Next" at bounding box center [617, 435] width 49 height 33
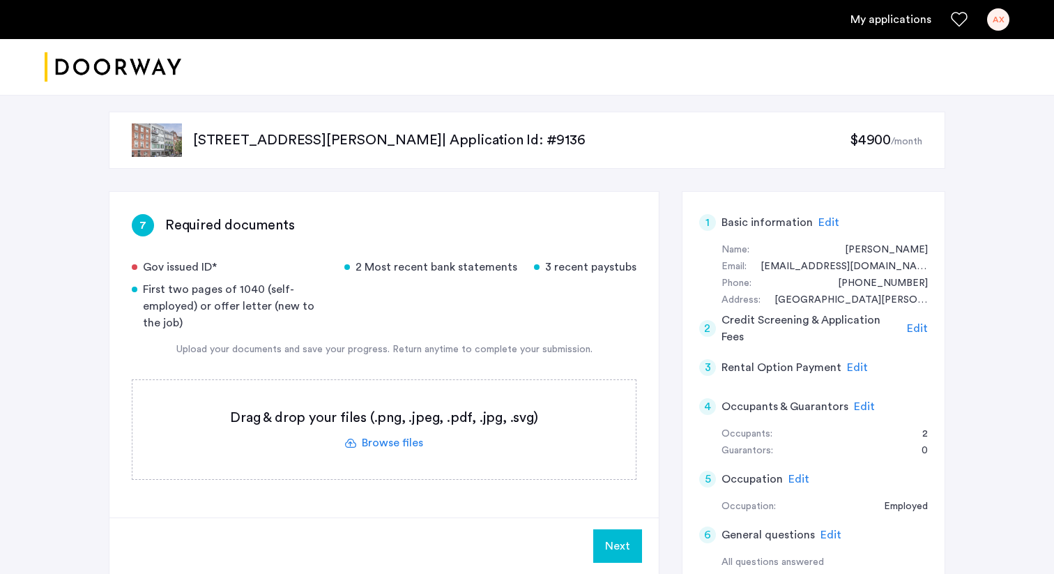
click at [404, 444] on label at bounding box center [383, 429] width 503 height 99
click at [0, 0] on input "file" at bounding box center [0, 0] width 0 height 0
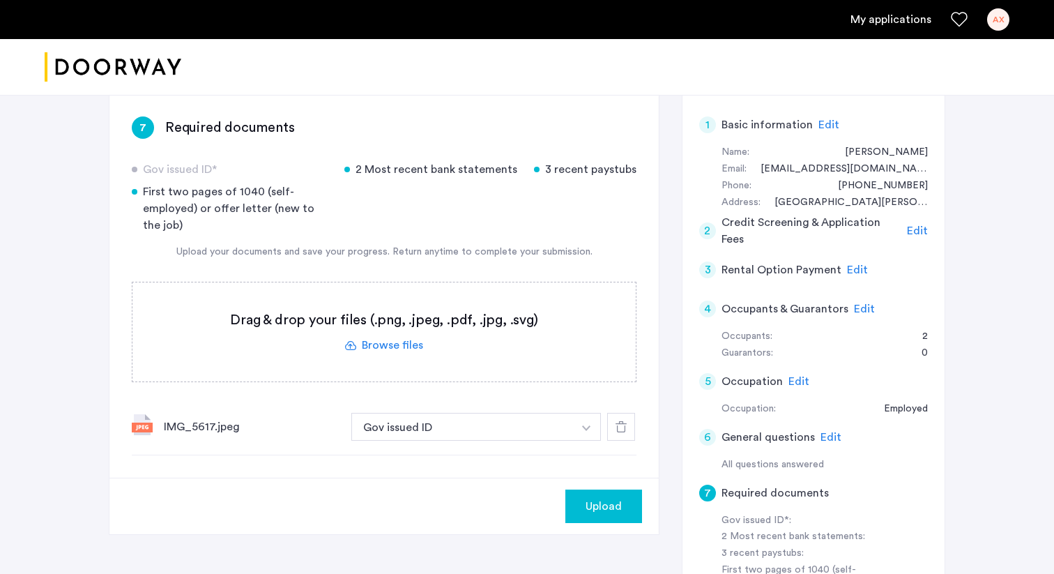
click at [416, 349] on label at bounding box center [383, 331] width 503 height 99
click at [0, 0] on input "file" at bounding box center [0, 0] width 0 height 0
click at [406, 353] on label at bounding box center [383, 331] width 503 height 99
click at [0, 0] on input "file" at bounding box center [0, 0] width 0 height 0
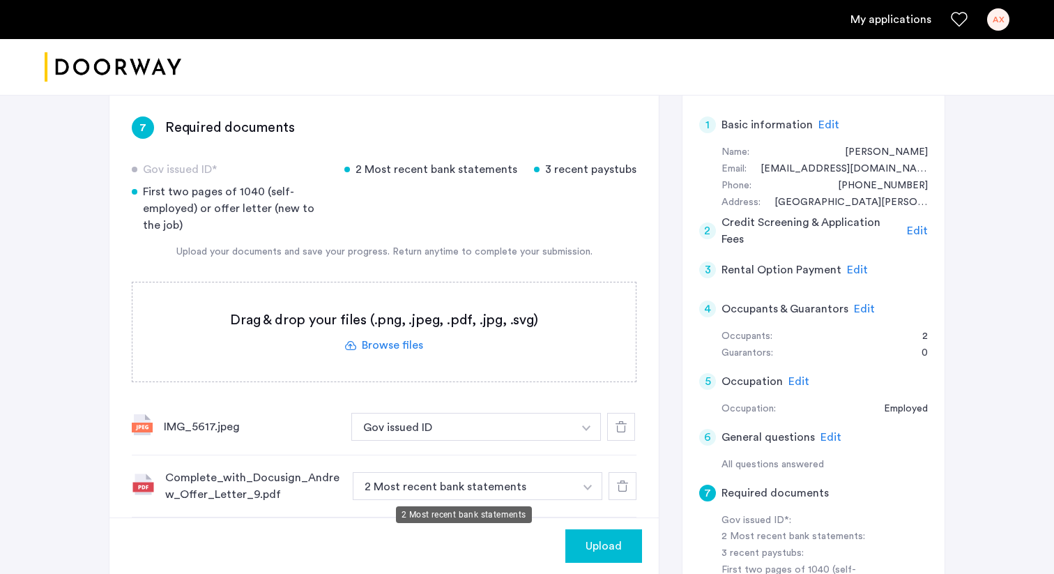
scroll to position [107, 0]
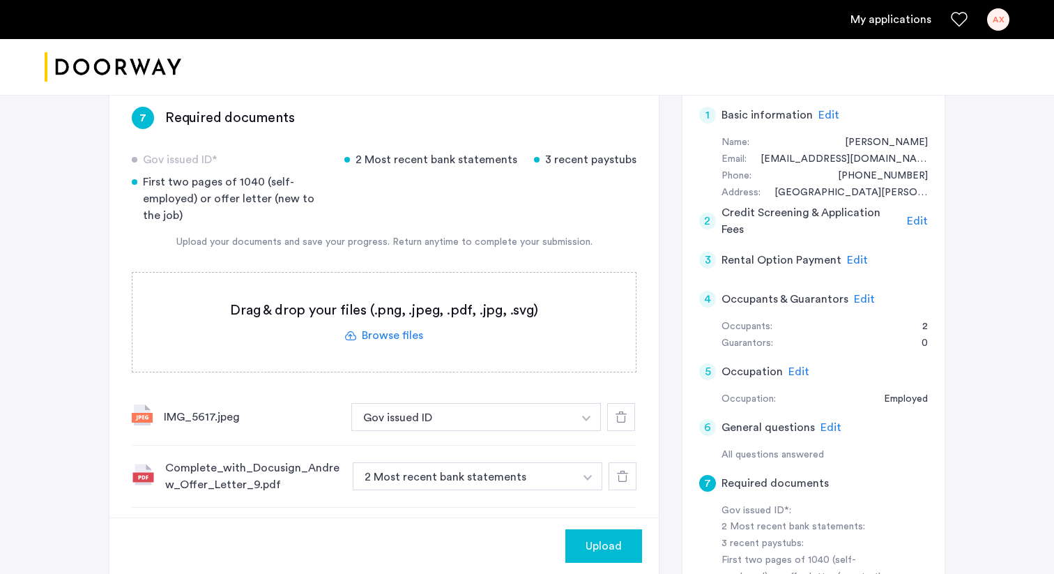
click at [501, 474] on button "2 Most recent bank statements" at bounding box center [464, 476] width 222 height 28
click at [526, 471] on button "2 Most recent bank statements" at bounding box center [464, 476] width 222 height 28
click at [589, 478] on img "button" at bounding box center [588, 478] width 8 height 6
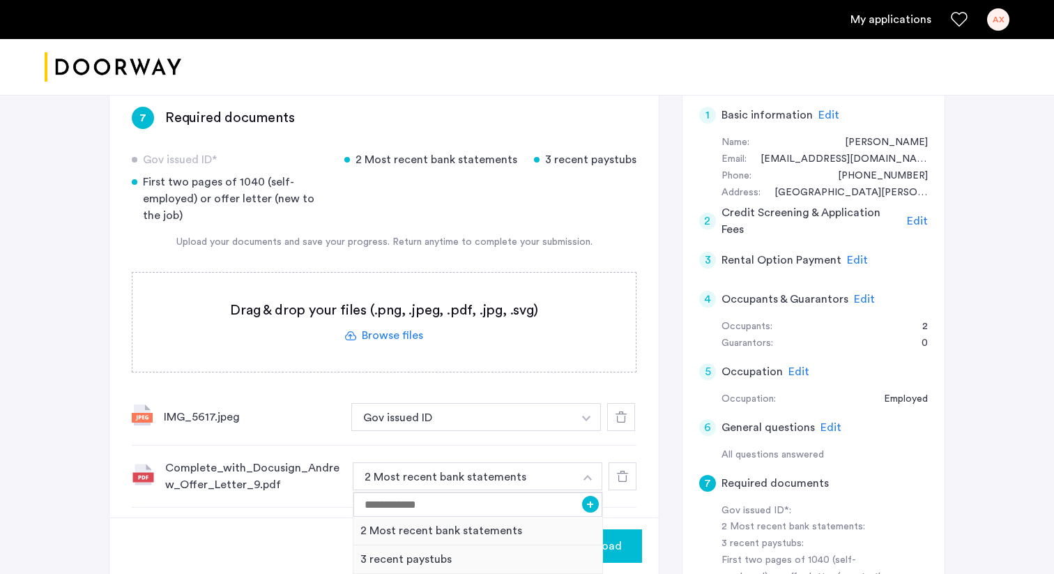
scroll to position [238, 0]
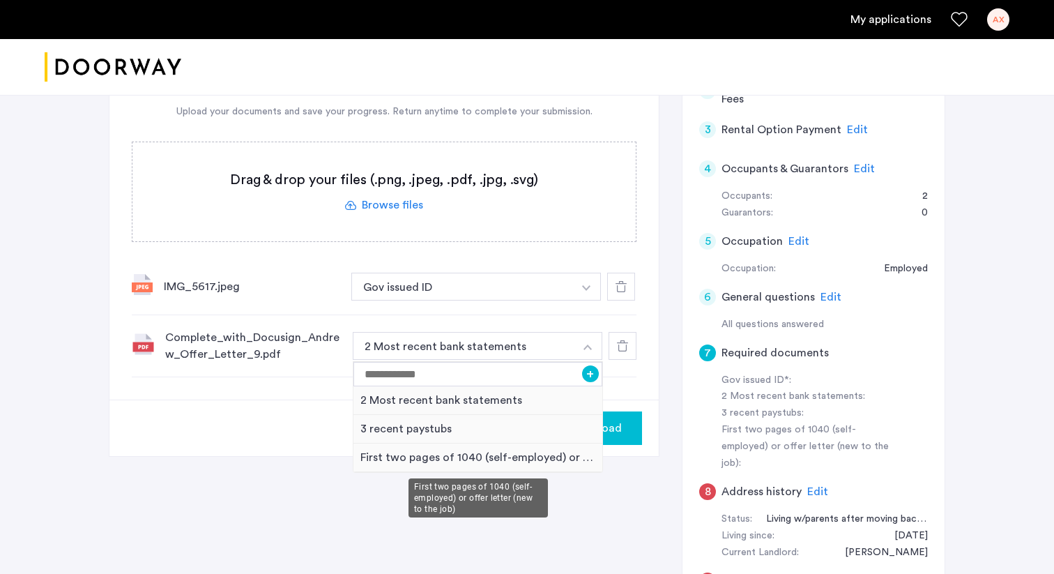
click at [443, 454] on div "First two pages of 1040 (self-employed) or offer letter (new to the job)" at bounding box center [478, 457] width 249 height 29
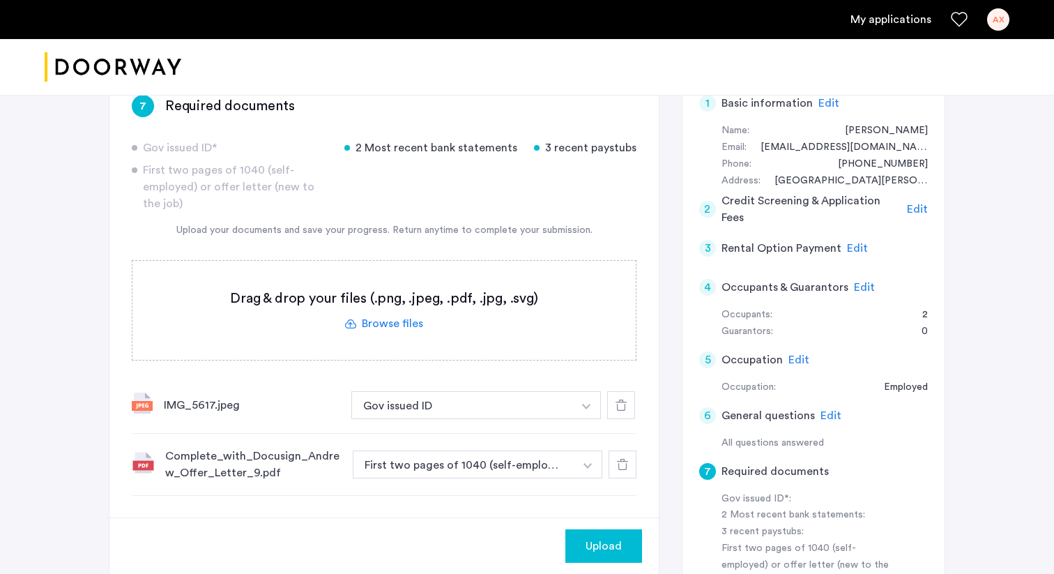
scroll to position [109, 0]
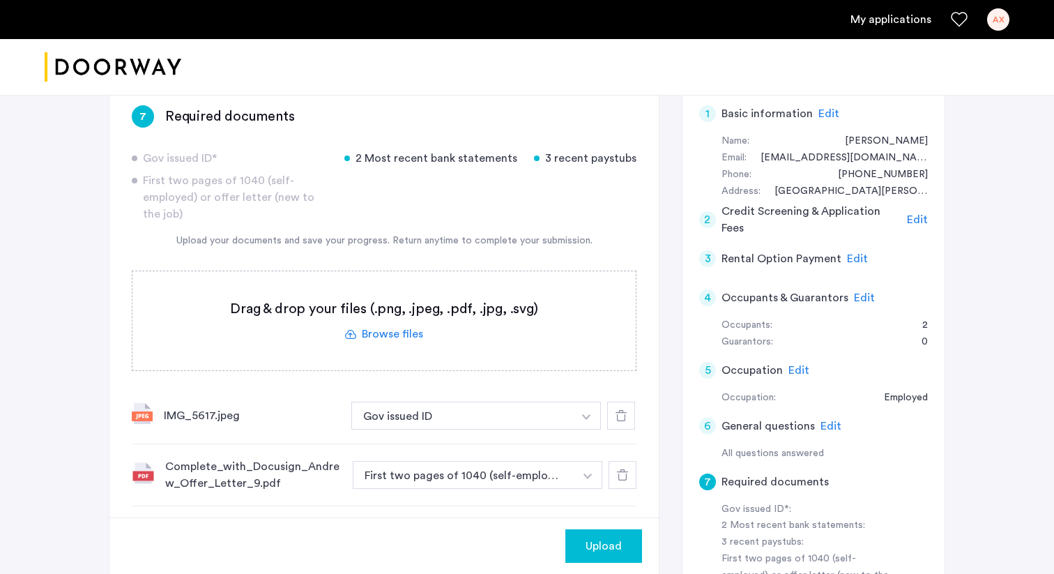
click at [406, 332] on label at bounding box center [383, 320] width 503 height 99
click at [0, 0] on input "file" at bounding box center [0, 0] width 0 height 0
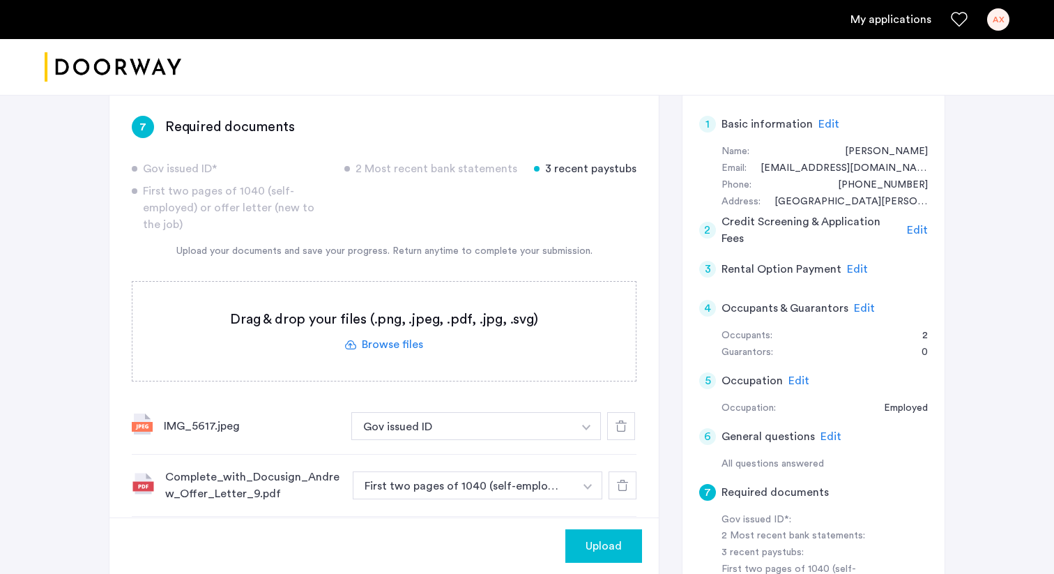
scroll to position [99, 0]
